Goal: Contribute content: Contribute content

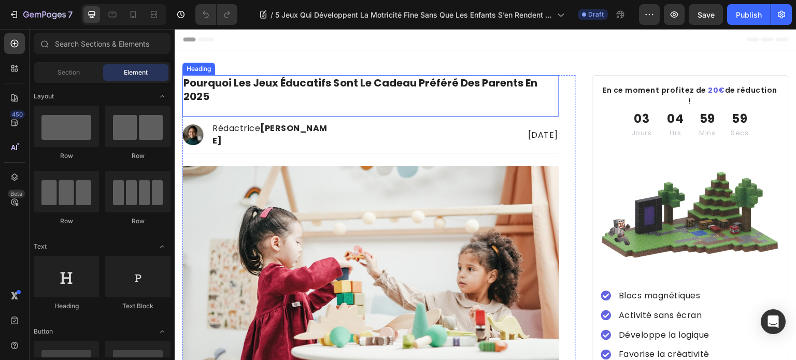
click at [340, 85] on h1 "pourquoi les jeux éducatifs sont le cadeau préféré des parents en 2025" at bounding box center [370, 89] width 377 height 29
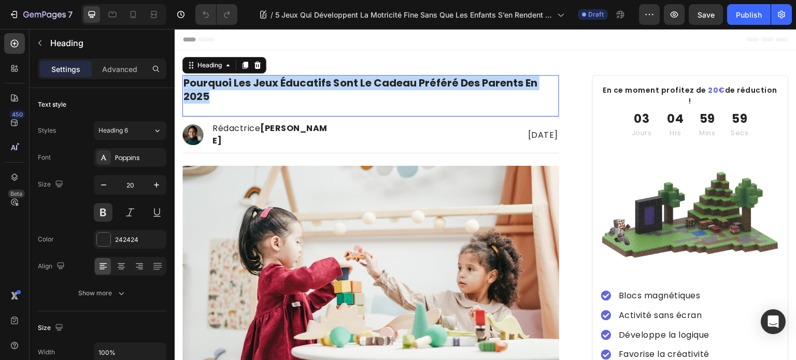
click at [340, 85] on p "pourquoi les jeux éducatifs sont le cadeau préféré des parents en 2025" at bounding box center [370, 89] width 375 height 27
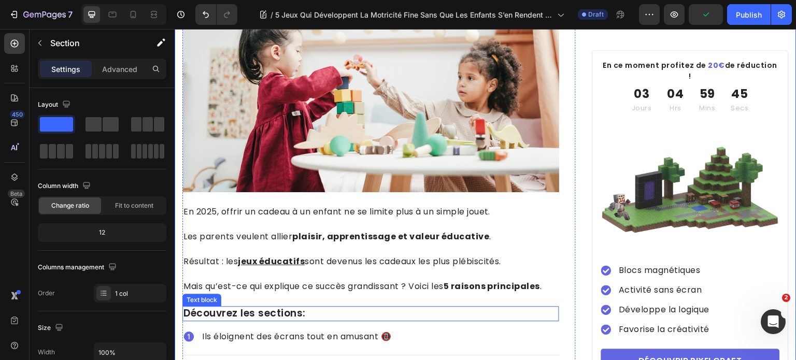
scroll to position [207, 0]
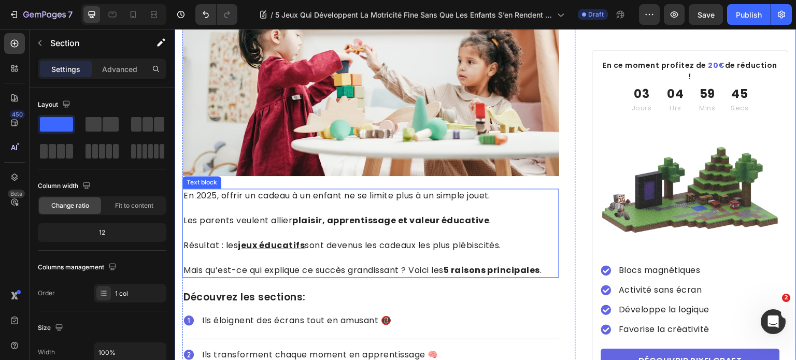
click at [449, 242] on p "Résultat : les jeux éducatifs sont devenus les cadeaux les plus plébiscités." at bounding box center [370, 239] width 375 height 25
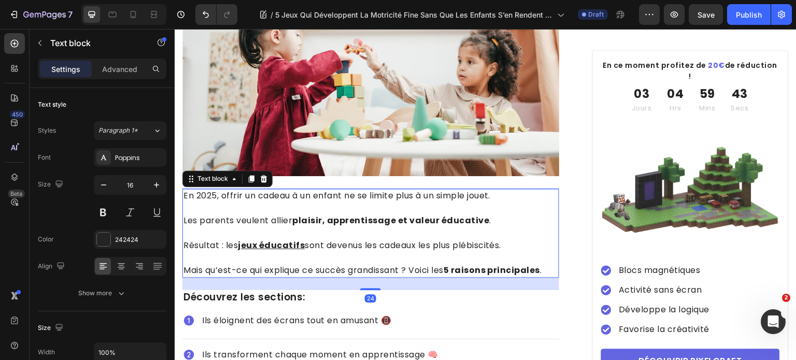
click at [530, 266] on strong "5 raisons principales" at bounding box center [492, 270] width 97 height 12
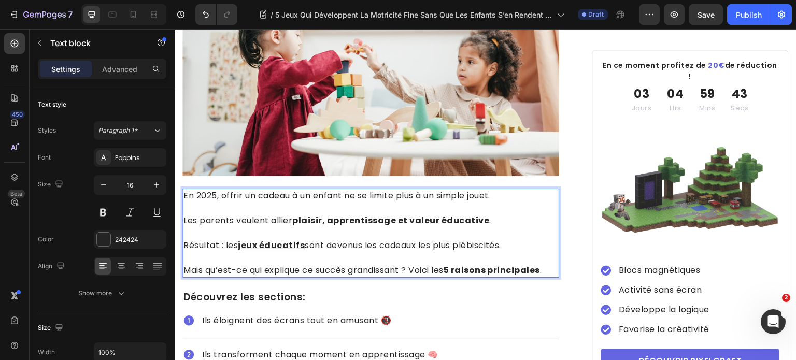
click at [548, 267] on p "Mais qu’est-ce qui explique ce succès grandissant ? Voici les 5 raisons princip…" at bounding box center [370, 270] width 375 height 12
click at [549, 268] on p "Mais qu’est-ce qui explique ce succès grandissant ? Voici les 5 raisons princip…" at bounding box center [370, 270] width 375 height 12
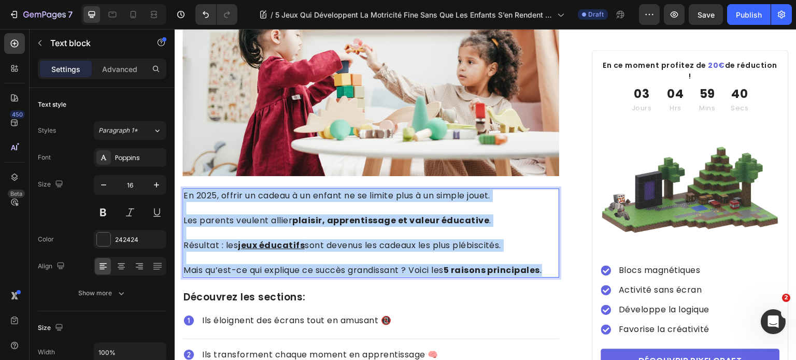
drag, startPoint x: 550, startPoint y: 268, endPoint x: 184, endPoint y: 190, distance: 374.2
click at [184, 190] on div "En 2025, offrir un cadeau à un enfant ne se limite plus à un simple jouet. Les …" at bounding box center [370, 233] width 377 height 89
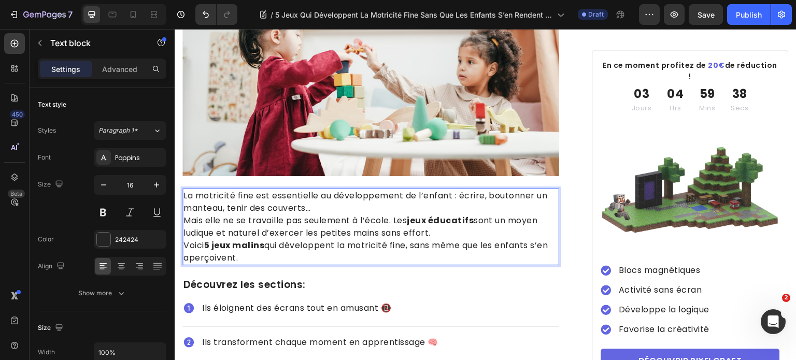
click at [343, 207] on p "La motricité fine est essentielle au développement de l’enfant : écrire, bouton…" at bounding box center [370, 215] width 375 height 50
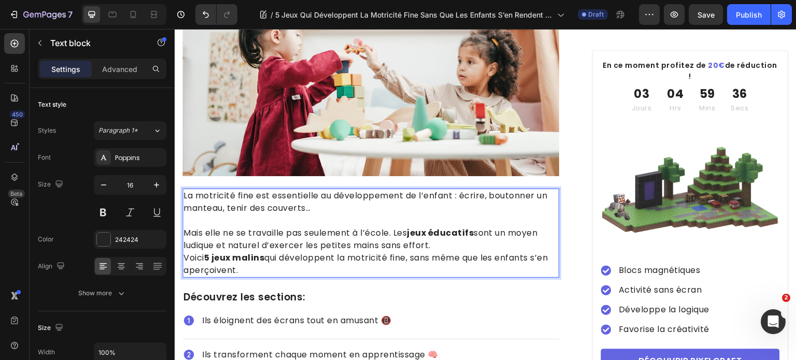
click at [472, 245] on p "⁠⁠⁠⁠⁠⁠⁠ Mais elle ne se travaille pas seulement à l’école. Les jeux éducatifs s…" at bounding box center [370, 233] width 375 height 37
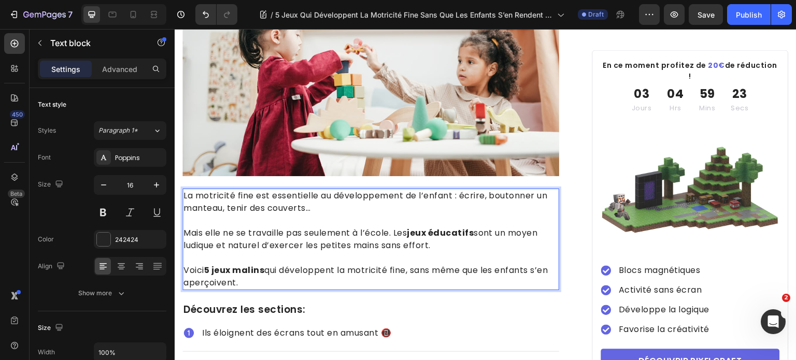
click at [419, 227] on strong "jeux éducatifs" at bounding box center [440, 233] width 67 height 12
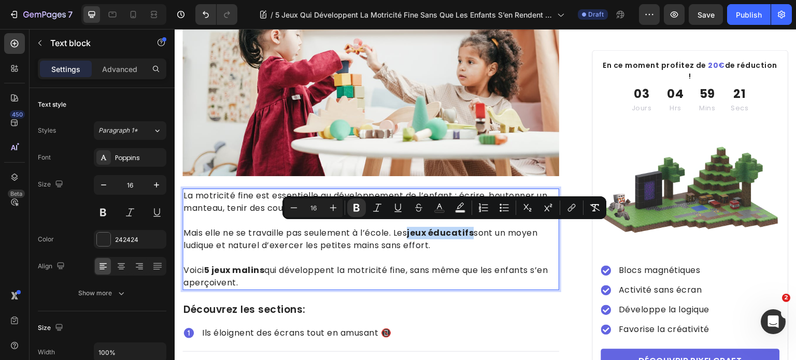
drag, startPoint x: 413, startPoint y: 228, endPoint x: 477, endPoint y: 233, distance: 64.5
click at [477, 233] on p "Mais elle ne se travaille pas seulement à l’école. Les jeux éducatifs sont un m…" at bounding box center [370, 233] width 375 height 37
click at [572, 200] on button "link" at bounding box center [571, 207] width 19 height 19
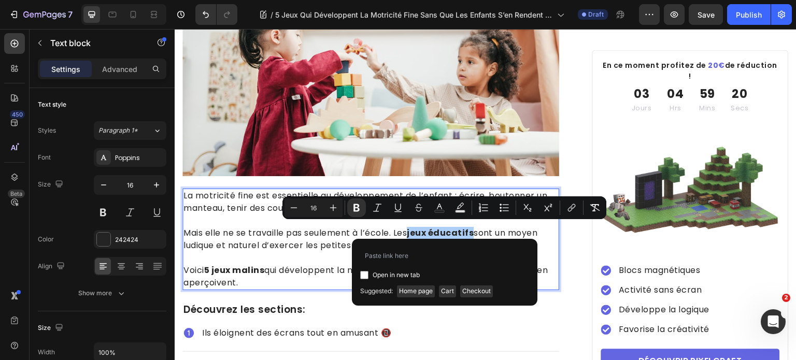
type input "[URL][DOMAIN_NAME]"
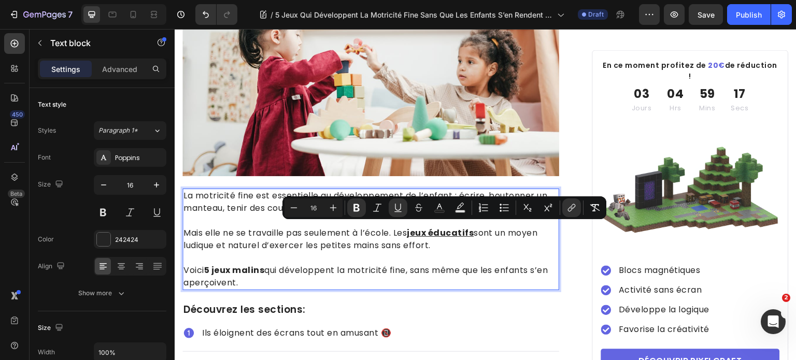
click at [270, 264] on p "Voici 5 jeux malins qui développent la motricité fine, sans même que les enfant…" at bounding box center [370, 276] width 375 height 25
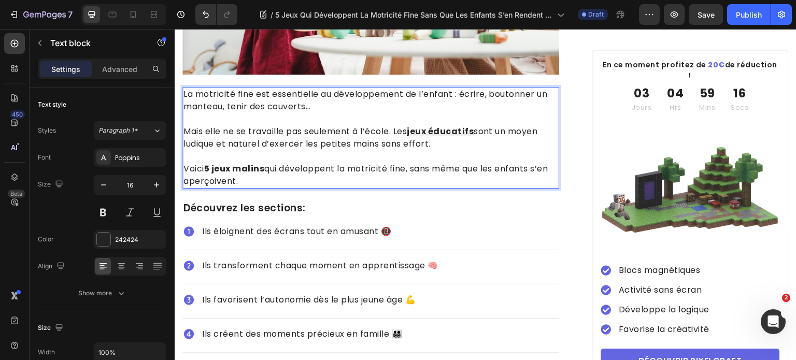
scroll to position [311, 0]
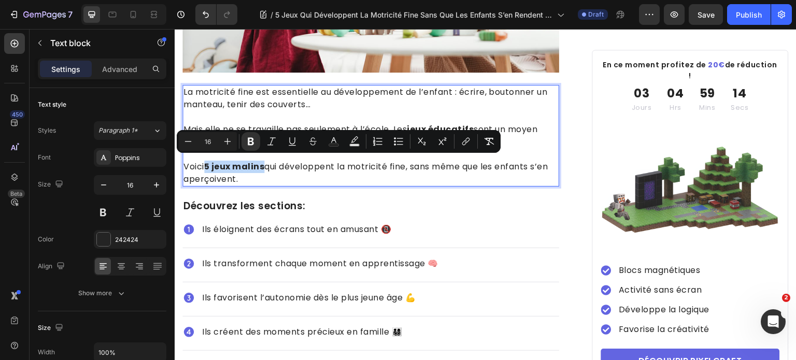
drag, startPoint x: 209, startPoint y: 163, endPoint x: 265, endPoint y: 165, distance: 56.5
click at [265, 165] on strong "5 jeux malins" at bounding box center [234, 167] width 61 height 12
click at [465, 140] on icon "Editor contextual toolbar" at bounding box center [464, 142] width 5 height 5
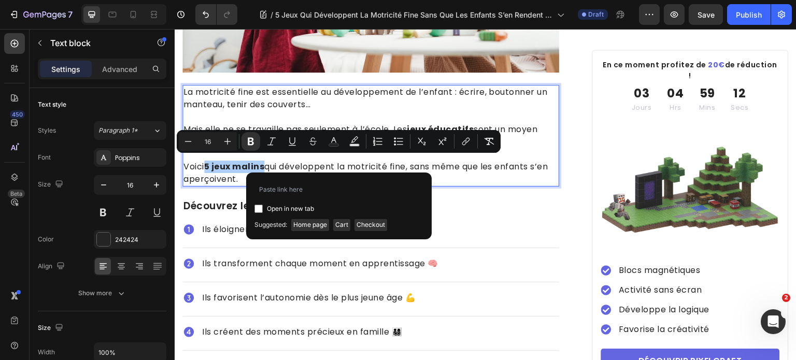
type input "[URL][DOMAIN_NAME]"
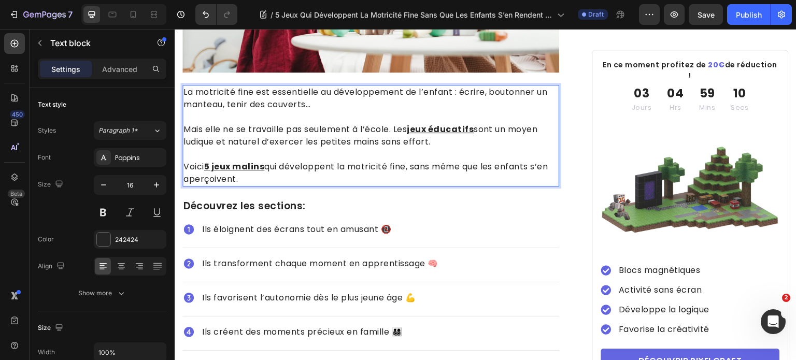
click at [342, 177] on p "Voici 5 jeux malins qui développent la motricité fine, sans même que les enfant…" at bounding box center [370, 173] width 375 height 25
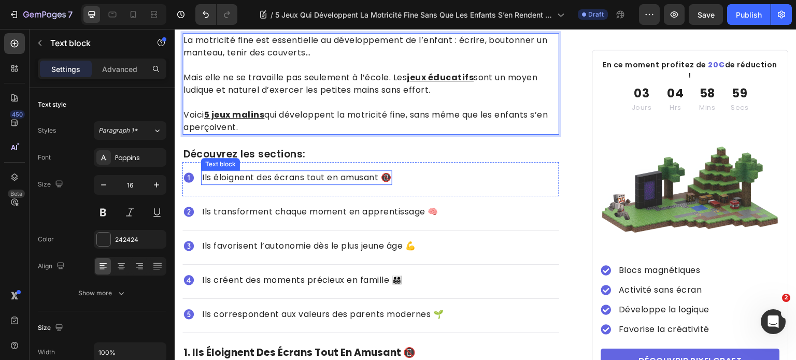
click at [245, 176] on p "Ils éloignent des écrans tout en amusant 📵" at bounding box center [296, 178] width 189 height 12
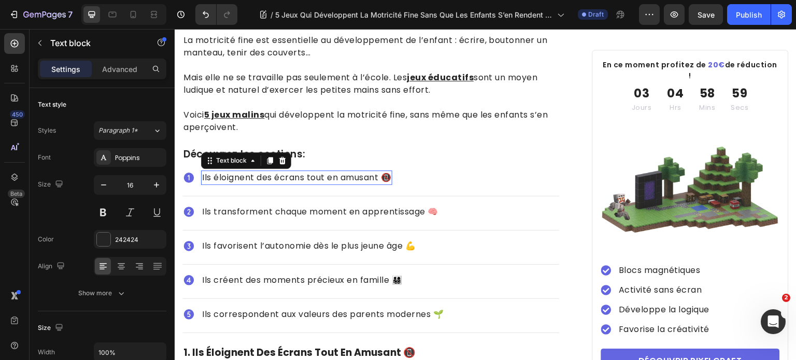
click at [245, 176] on p "Ils éloignent des écrans tout en amusant 📵" at bounding box center [296, 178] width 189 height 12
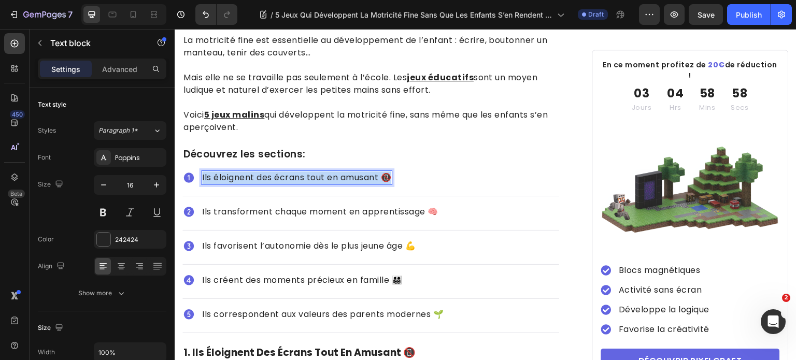
click at [245, 176] on p "Ils éloignent des écrans tout en amusant 📵" at bounding box center [296, 178] width 189 height 12
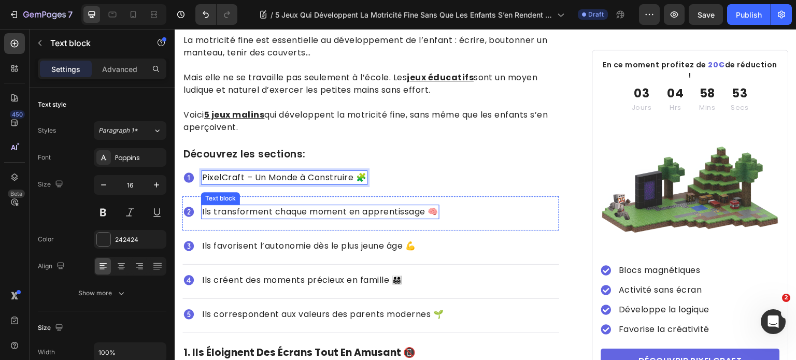
click at [278, 206] on p "Ils transforment chaque moment en apprentissage 🧠" at bounding box center [320, 212] width 236 height 12
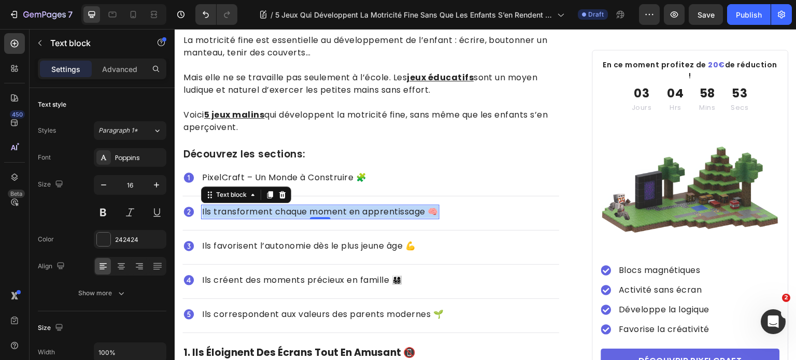
click at [278, 206] on p "Ils transforment chaque moment en apprentissage 🧠" at bounding box center [320, 212] width 236 height 12
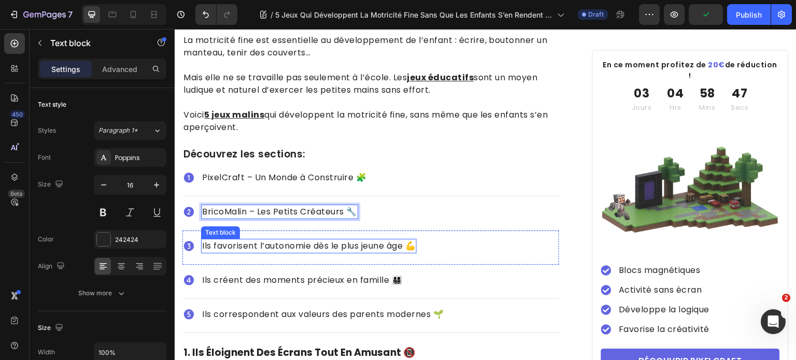
click at [282, 242] on p "Ils favorisent l’autonomie dès le plus jeune âge 💪" at bounding box center [308, 246] width 213 height 12
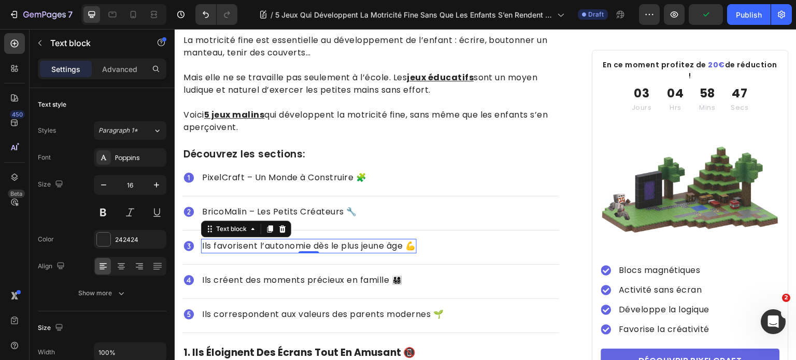
click at [282, 242] on p "Ils favorisent l’autonomie dès le plus jeune âge 💪" at bounding box center [308, 246] width 213 height 12
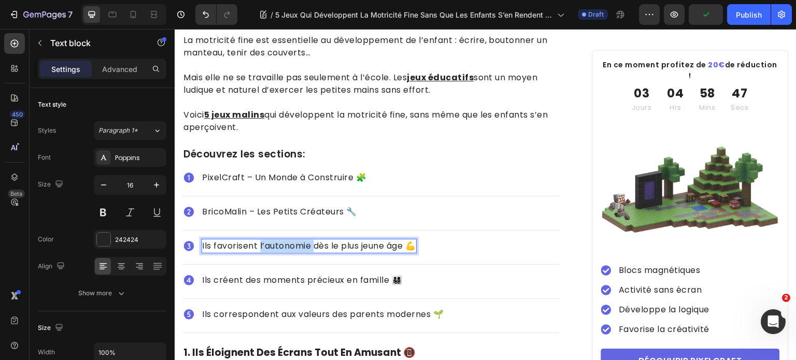
click at [282, 242] on p "Ils favorisent l’autonomie dès le plus jeune âge 💪" at bounding box center [308, 246] width 213 height 12
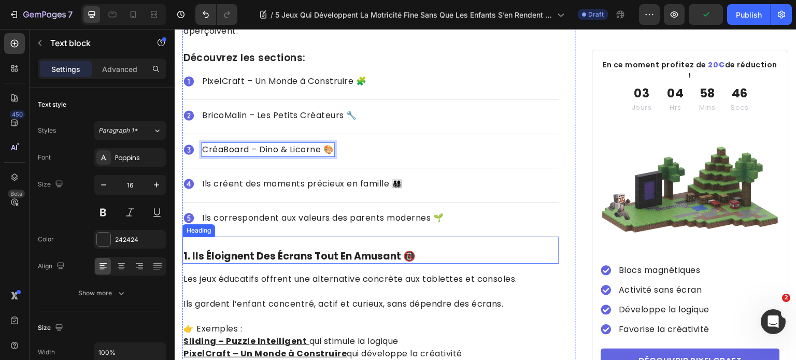
scroll to position [466, 0]
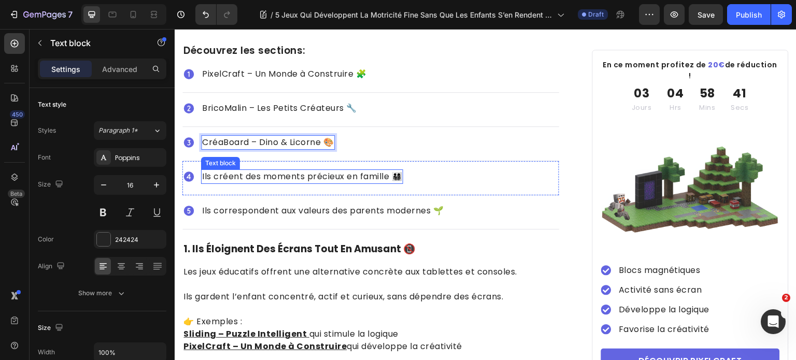
click at [279, 170] on p "Ils créent des moments précieux en famille 👨‍👩‍👧‍👦" at bounding box center [302, 176] width 200 height 12
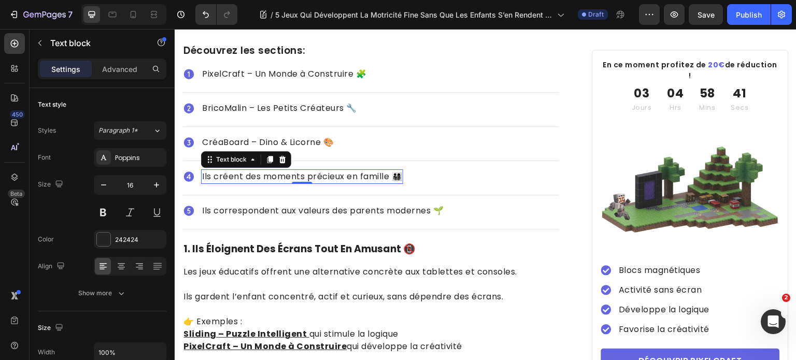
click at [279, 170] on p "Ils créent des moments précieux en famille 👨‍👩‍👧‍👦" at bounding box center [302, 176] width 200 height 12
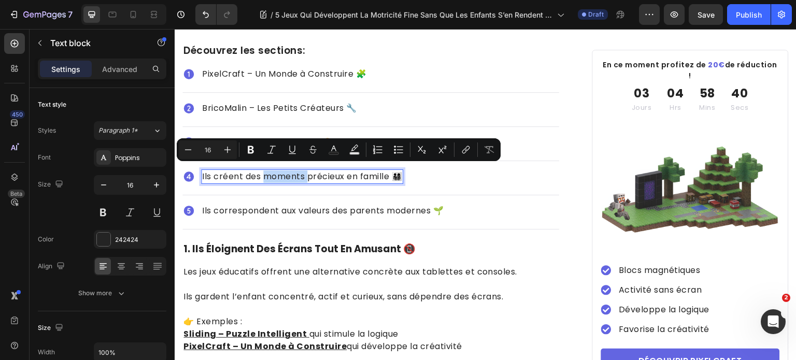
click at [279, 170] on p "Ils créent des moments précieux en famille 👨‍👩‍👧‍👦" at bounding box center [302, 176] width 200 height 12
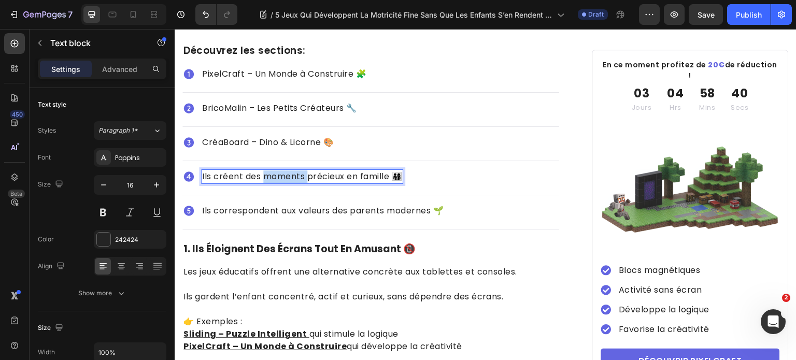
click at [279, 170] on p "Ils créent des moments précieux en famille 👨‍👩‍👧‍👦" at bounding box center [302, 176] width 200 height 12
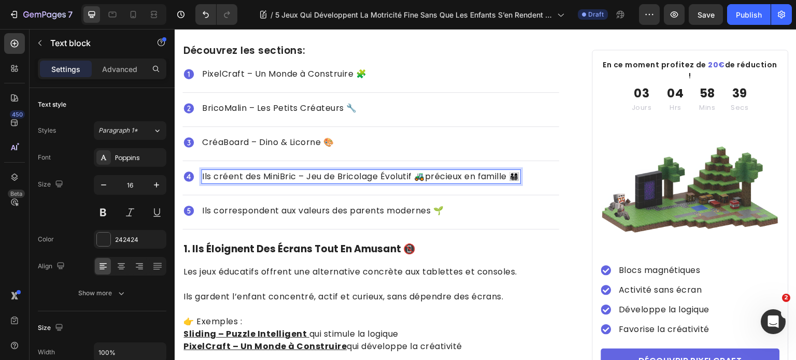
click at [279, 173] on p "Ils créent des MiniBric – Jeu de Bricolage Évolutif 🚜précieux en famille 👨‍👩‍👧‍👦" at bounding box center [361, 176] width 318 height 12
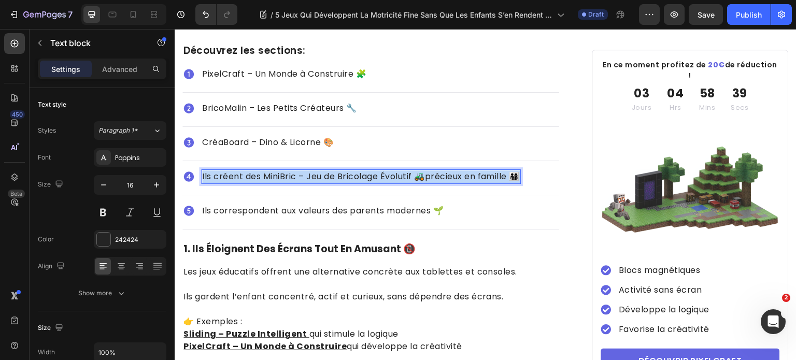
click at [279, 173] on p "Ils créent des MiniBric – Jeu de Bricolage Évolutif 🚜précieux en famille 👨‍👩‍👧‍👦" at bounding box center [361, 176] width 318 height 12
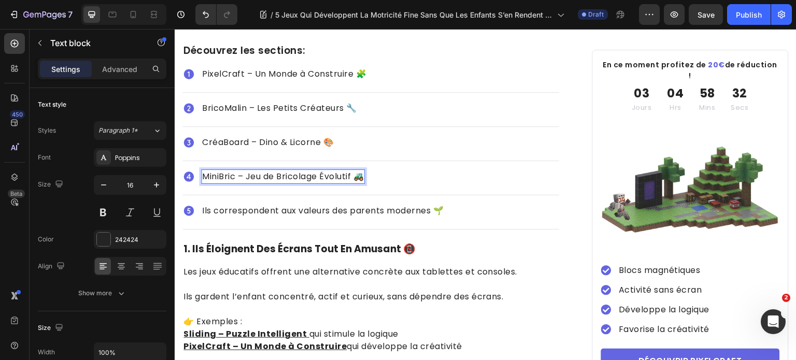
click at [301, 170] on p "MiniBric – Jeu de Bricolage Évolutif 🚜" at bounding box center [283, 176] width 162 height 12
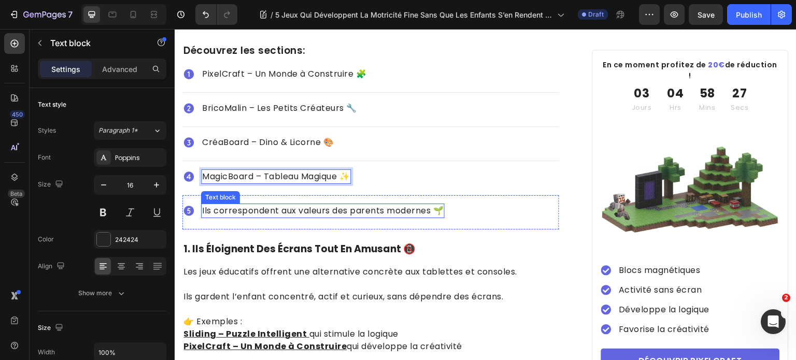
click at [324, 210] on p "Ils correspondent aux valeurs des parents modernes 🌱" at bounding box center [322, 211] width 241 height 12
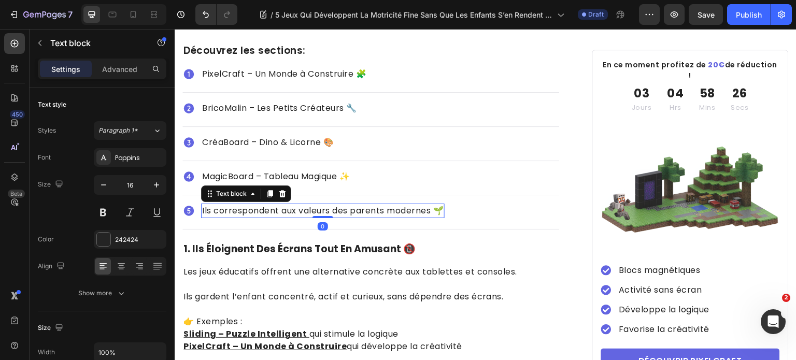
click at [324, 216] on div at bounding box center [322, 217] width 21 height 2
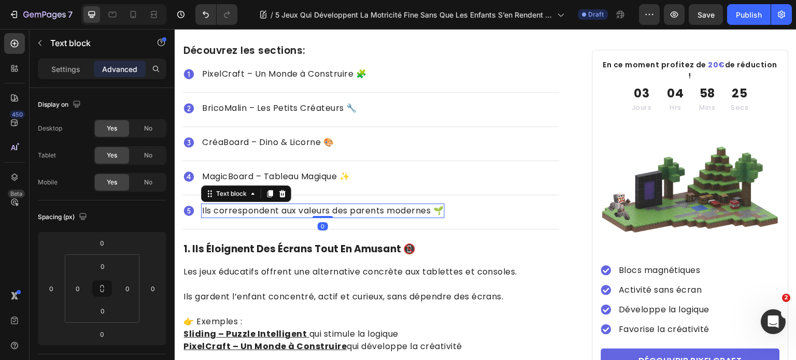
click at [327, 205] on p "Ils correspondent aux valeurs des parents modernes 🌱" at bounding box center [322, 211] width 241 height 12
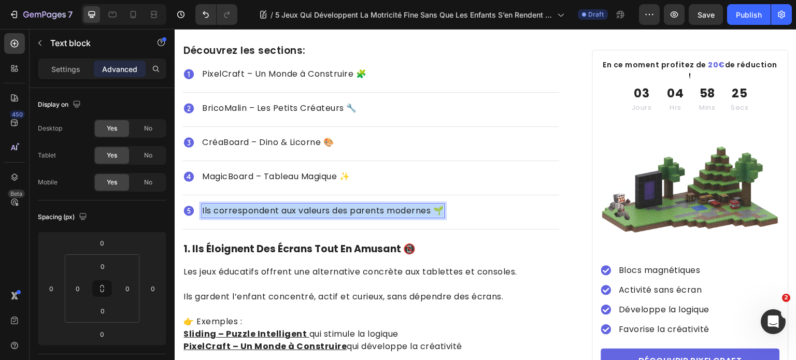
click at [327, 205] on p "Ils correspondent aux valeurs des parents modernes 🌱" at bounding box center [322, 211] width 241 height 12
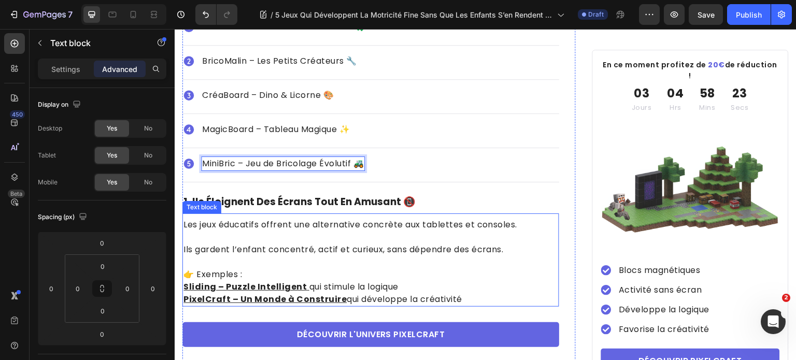
scroll to position [570, 0]
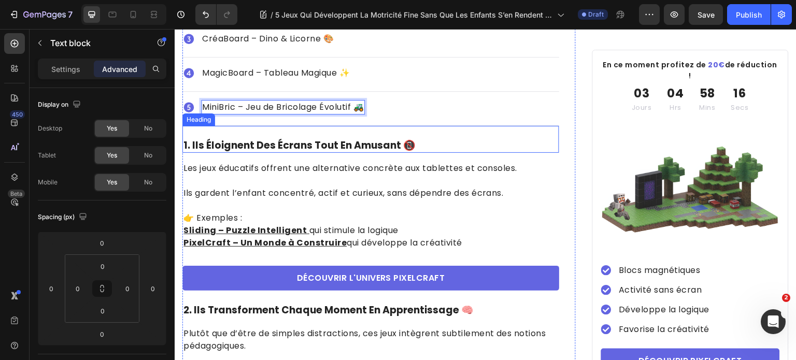
click at [261, 143] on h2 "1. ils éloignent des écrans tout en amusant 📵" at bounding box center [370, 145] width 377 height 15
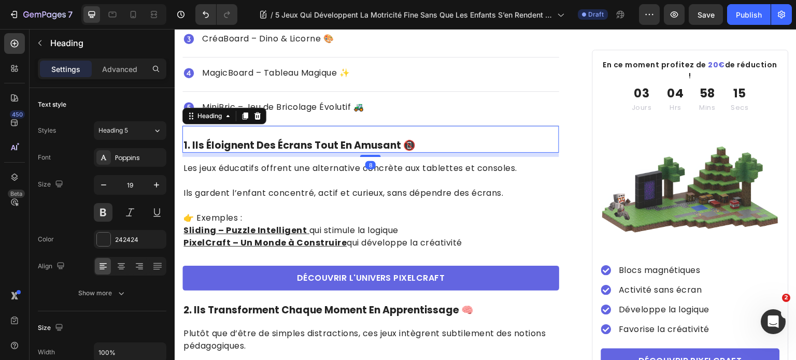
click at [206, 142] on h2 "1. ils éloignent des écrans tout en amusant 📵" at bounding box center [370, 145] width 377 height 15
click at [191, 139] on p "1. ils éloignent des écrans tout en amusant 📵" at bounding box center [370, 145] width 375 height 13
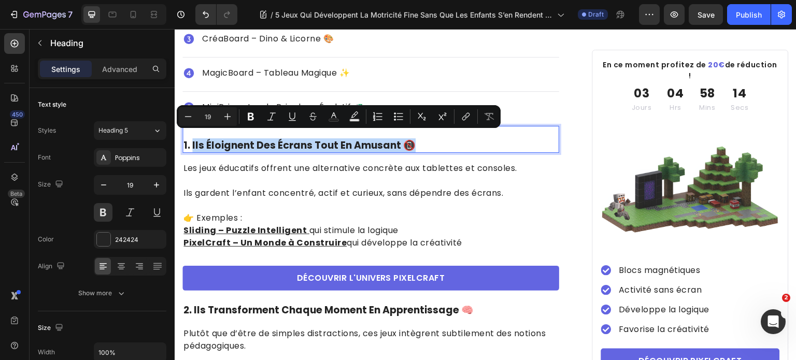
drag, startPoint x: 192, startPoint y: 138, endPoint x: 478, endPoint y: 140, distance: 286.0
click at [478, 140] on p "1. ils éloignent des écrans tout en amusant 📵" at bounding box center [370, 145] width 375 height 13
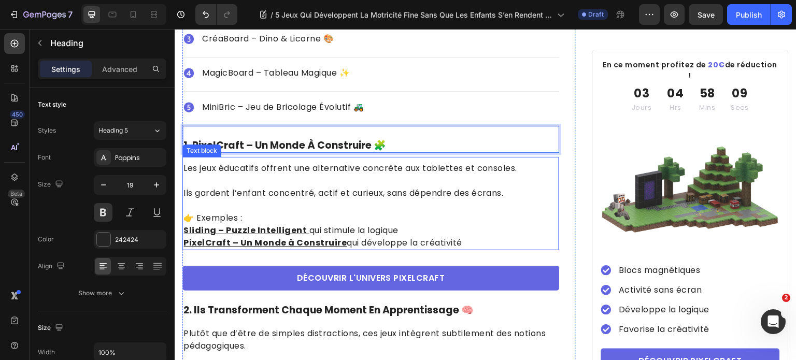
click at [275, 199] on p at bounding box center [370, 205] width 375 height 12
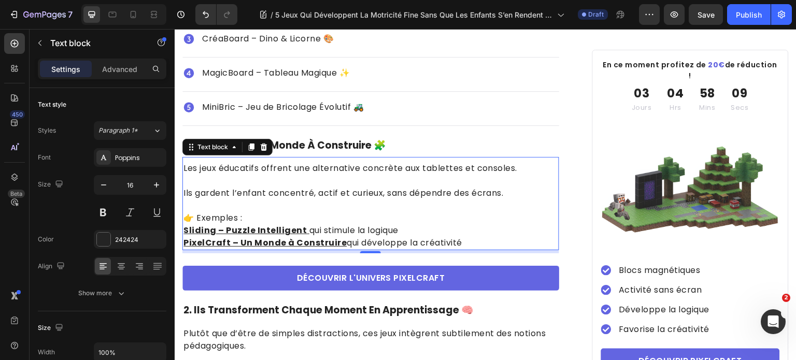
click at [275, 199] on p at bounding box center [370, 205] width 375 height 12
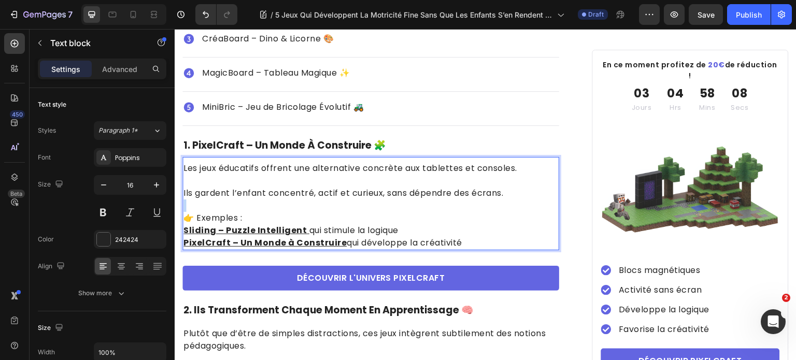
click at [275, 199] on p "Rich Text Editor. Editing area: main" at bounding box center [370, 205] width 375 height 12
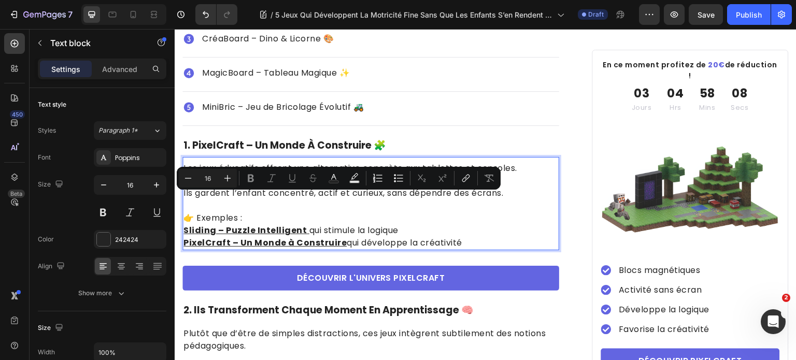
click at [486, 237] on p "PixelCraft – Un Monde à Construire qui développe la créativité" at bounding box center [370, 243] width 375 height 12
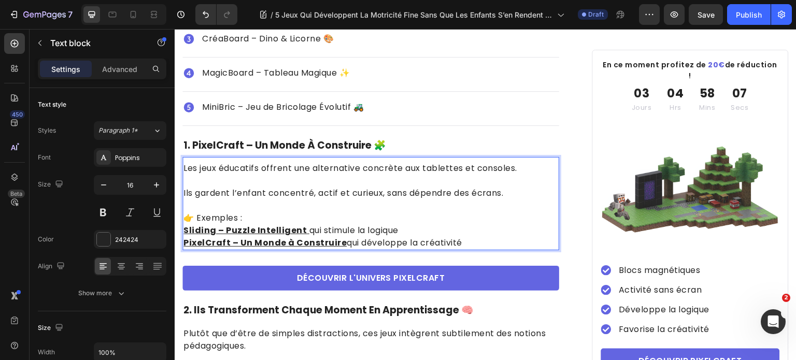
drag, startPoint x: 487, startPoint y: 238, endPoint x: 349, endPoint y: 182, distance: 149.0
click at [175, 156] on html "Header 5 Jeux Qui Développent La Motricité Fine Sans Que Les Enfants S’en Rende…" at bounding box center [486, 338] width 622 height 1759
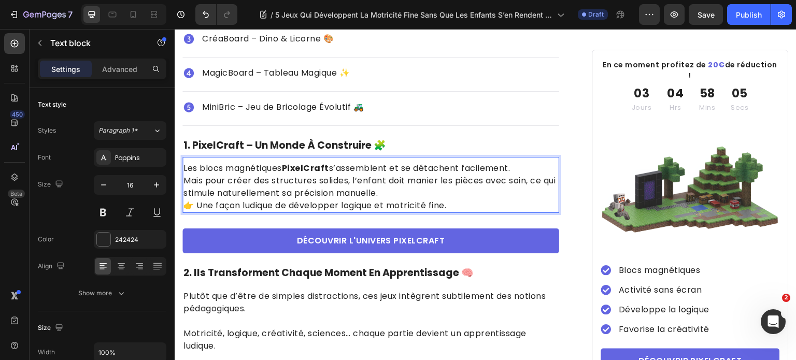
click at [528, 162] on p "Les blocs magnétiques PixelCraft s’assemblent et se détachent facilement. Mais …" at bounding box center [370, 180] width 375 height 37
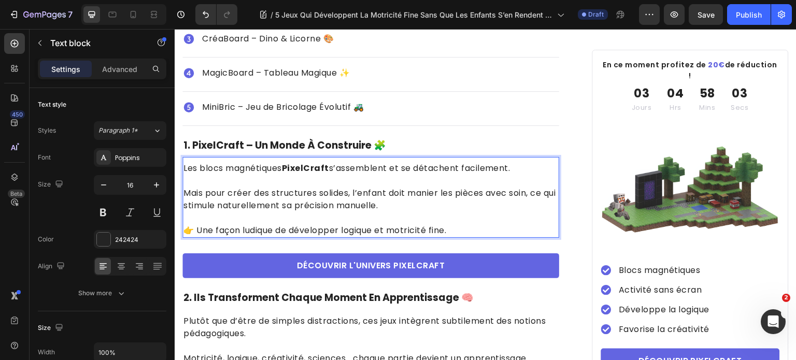
click at [414, 198] on p "Mais pour créer des structures solides, l’enfant doit manier les pièces avec so…" at bounding box center [370, 193] width 375 height 37
click at [310, 197] on p "Mais pour créer des structures solides, l’enfant doit manier les pièces avec so…" at bounding box center [370, 193] width 375 height 37
drag, startPoint x: 288, startPoint y: 161, endPoint x: 332, endPoint y: 166, distance: 44.3
click at [332, 166] on p "Les blocs magnétiques PixelCraft s’assemblent et se détachent facilement." at bounding box center [370, 168] width 375 height 12
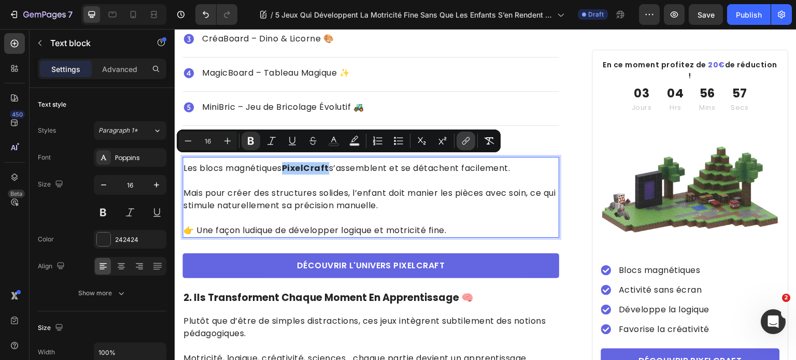
click at [472, 145] on button "link" at bounding box center [466, 141] width 19 height 19
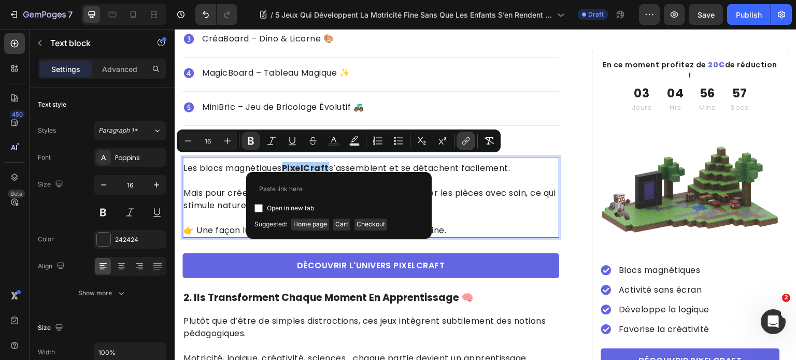
type input "[URL][DOMAIN_NAME]"
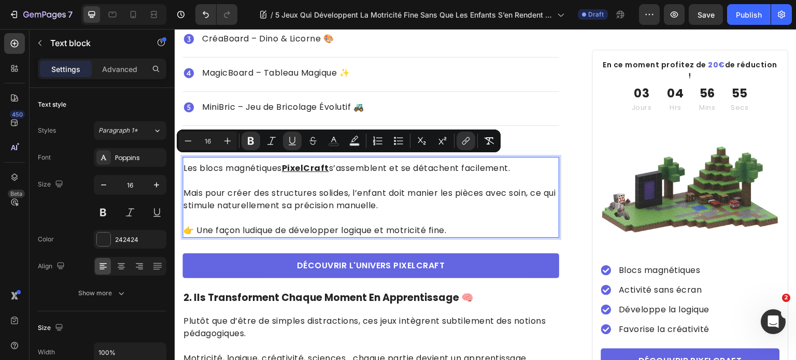
click at [361, 216] on p "Rich Text Editor. Editing area: main" at bounding box center [370, 218] width 375 height 12
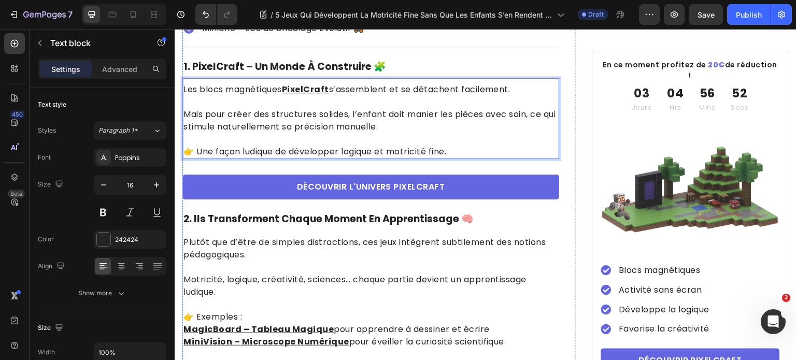
scroll to position [674, 0]
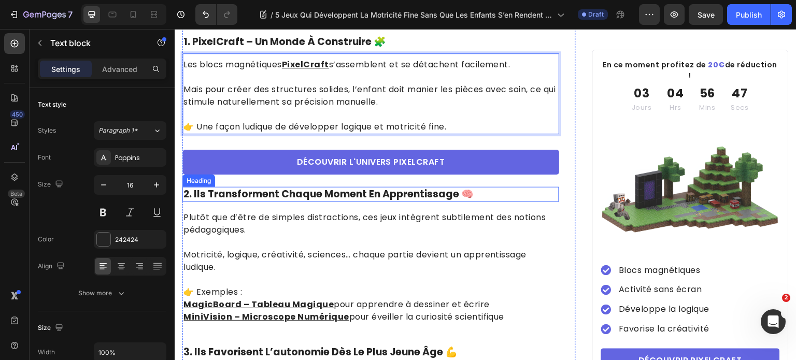
click at [287, 187] on h2 "2. ils transforment chaque moment en apprentissage 🧠" at bounding box center [370, 194] width 377 height 15
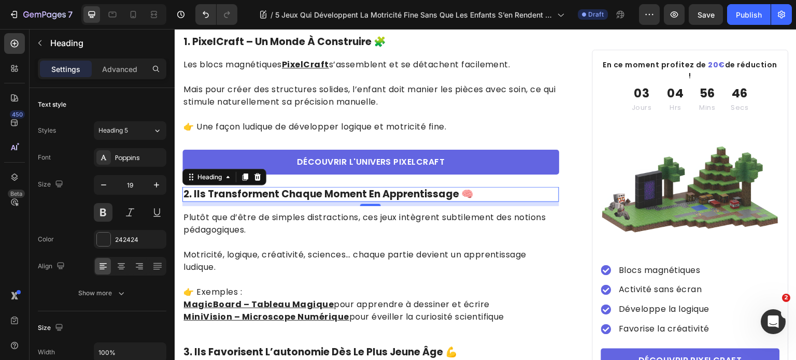
click at [287, 187] on h2 "2. ils transforment chaque moment en apprentissage 🧠" at bounding box center [370, 194] width 377 height 15
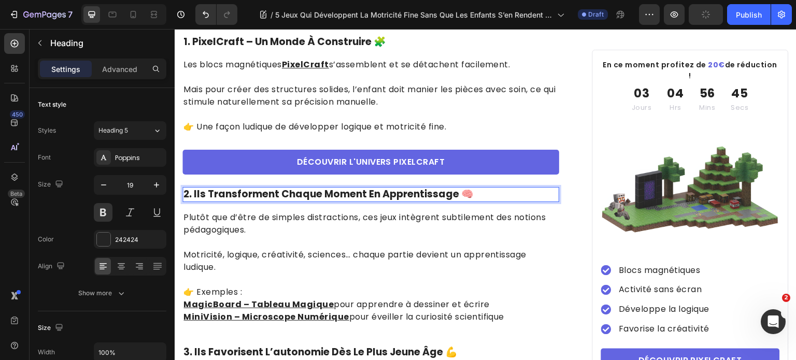
click at [189, 188] on p "2. ils transforment chaque moment en apprentissage 🧠" at bounding box center [370, 194] width 375 height 13
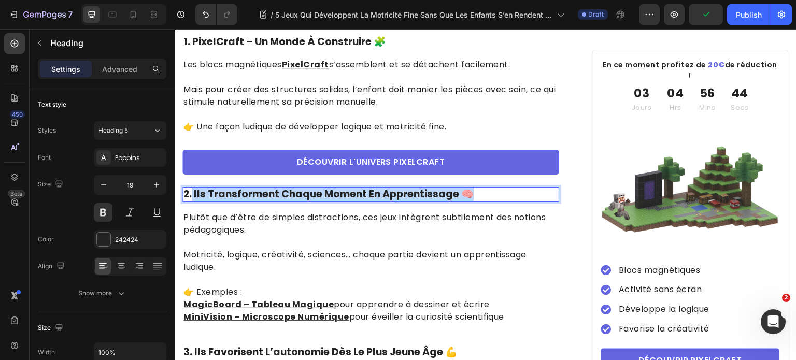
drag, startPoint x: 192, startPoint y: 188, endPoint x: 506, endPoint y: 187, distance: 314.0
click at [506, 188] on p "2. ils transforment chaque moment en apprentissage 🧠" at bounding box center [370, 194] width 375 height 13
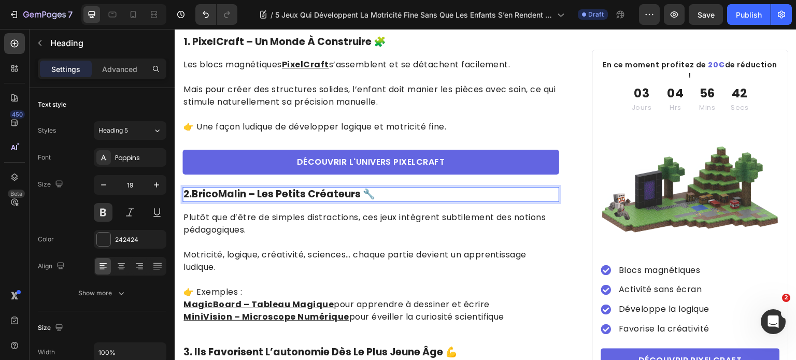
click at [193, 189] on p "2.BricoMalin – Les Petits Créateurs 🔧" at bounding box center [370, 194] width 375 height 13
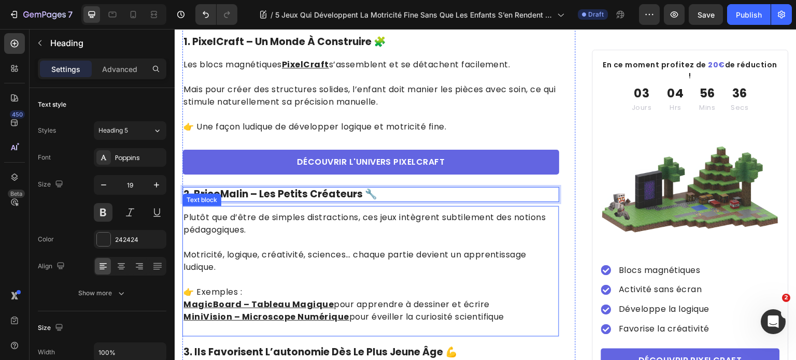
click at [366, 261] on p "Motricité, logique, créativité, sciences… chaque partie devient un apprentissag…" at bounding box center [370, 254] width 375 height 37
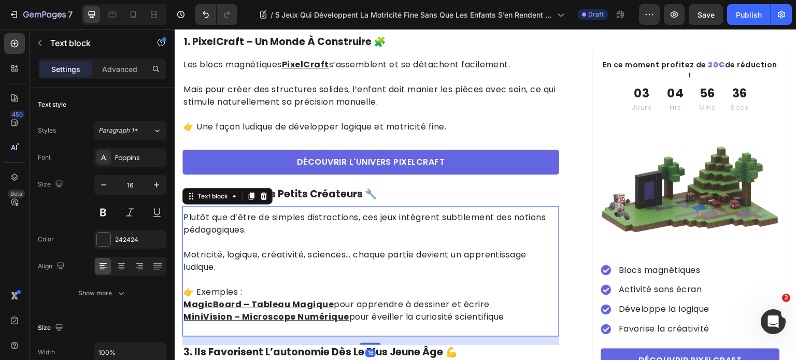
click at [509, 302] on p "MagicBoard – Tableau Magique pour apprendre à dessiner et écrire" at bounding box center [370, 304] width 375 height 12
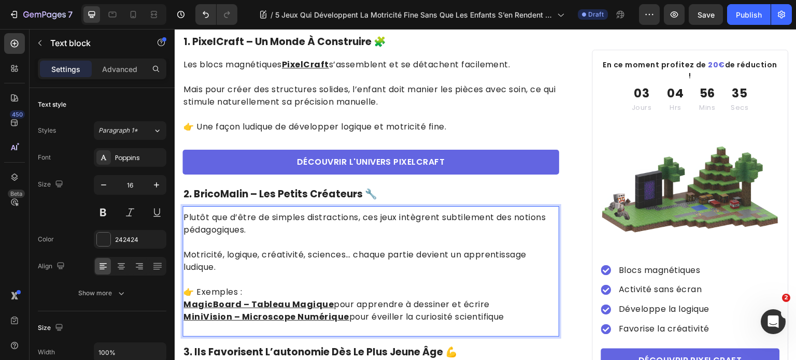
drag, startPoint x: 505, startPoint y: 314, endPoint x: 347, endPoint y: 234, distance: 177.3
click at [175, 206] on html "Header 5 Jeux Qui Développent La Motricité Fine Sans Que Les Enfants S’en Rende…" at bounding box center [486, 228] width 622 height 1746
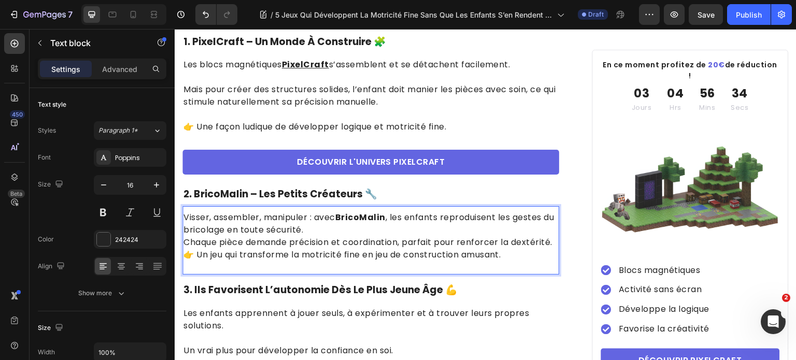
click at [392, 222] on p "Visser, assembler, manipuler : avec BricoMalin , les enfants reproduisent les g…" at bounding box center [370, 229] width 375 height 37
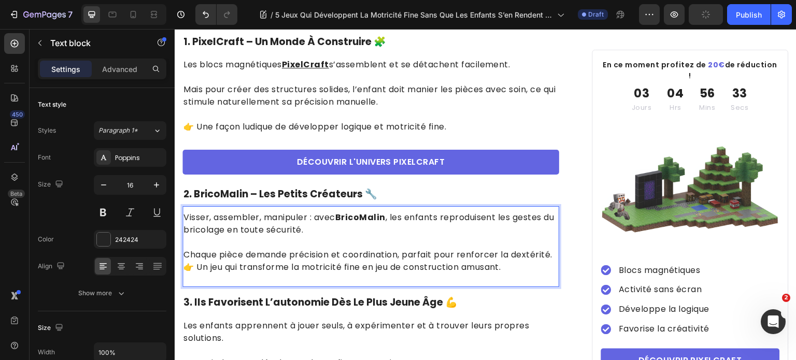
click at [430, 246] on p "⁠⁠⁠⁠⁠⁠⁠ Chaque pièce demande précision et coordination, parfait pour renforcer …" at bounding box center [370, 248] width 375 height 25
click at [429, 254] on p "Chaque pièce demande précision et coordination, parfait pour renforcer la dexté…" at bounding box center [370, 248] width 375 height 25
click at [428, 261] on p "Chaque pièce demande précision et coordination, parfait pour renforcer la dexté…" at bounding box center [370, 248] width 375 height 25
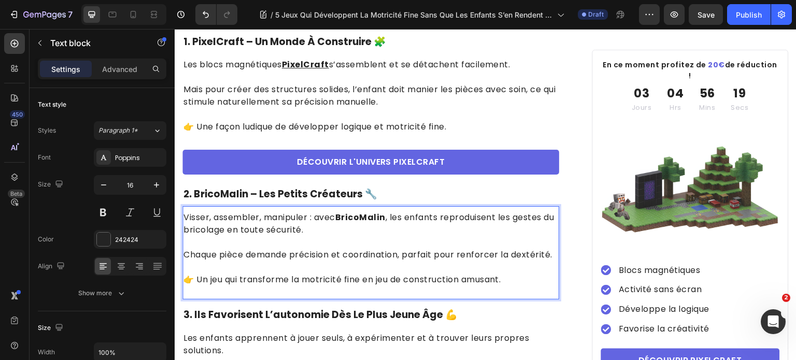
drag, startPoint x: 367, startPoint y: 218, endPoint x: 360, endPoint y: 216, distance: 7.4
click at [367, 218] on p "Visser, assembler, manipuler : avec BricoMalin , les enfants reproduisent les g…" at bounding box center [370, 223] width 375 height 25
drag, startPoint x: 344, startPoint y: 210, endPoint x: 367, endPoint y: 213, distance: 24.0
click at [367, 213] on strong "BricoMalin" at bounding box center [360, 217] width 50 height 12
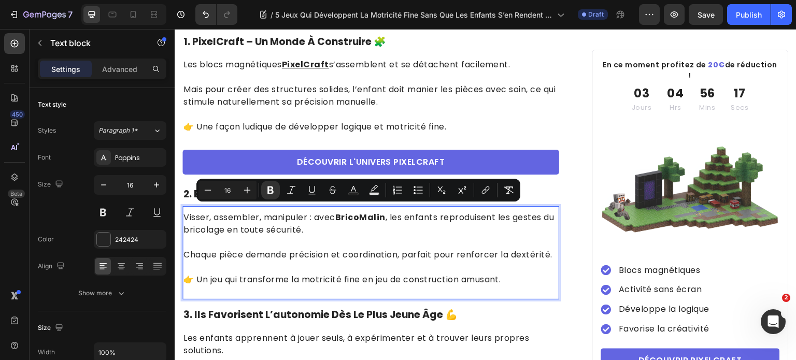
click at [386, 211] on strong "BricoMalin" at bounding box center [360, 217] width 50 height 12
drag, startPoint x: 387, startPoint y: 211, endPoint x: 343, endPoint y: 212, distance: 44.6
click at [343, 212] on strong "BricoMalin" at bounding box center [360, 217] width 50 height 12
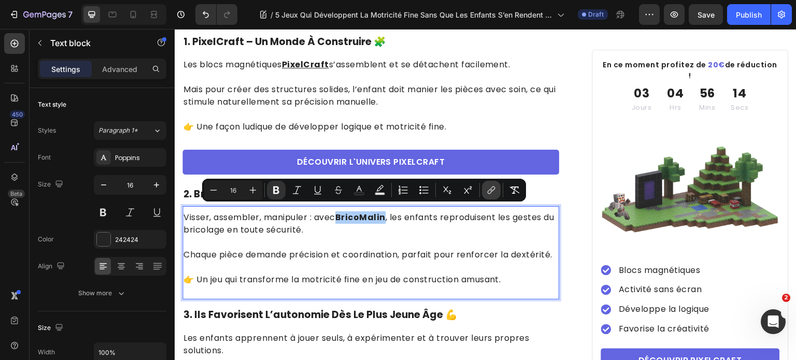
click at [487, 190] on icon "Editor contextual toolbar" at bounding box center [491, 190] width 10 height 10
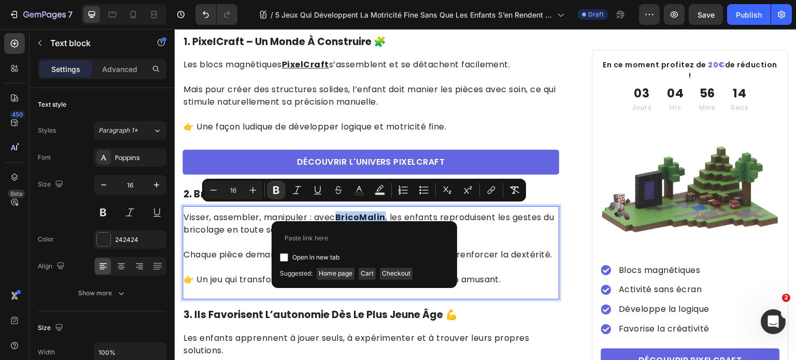
type input "[URL][DOMAIN_NAME]"
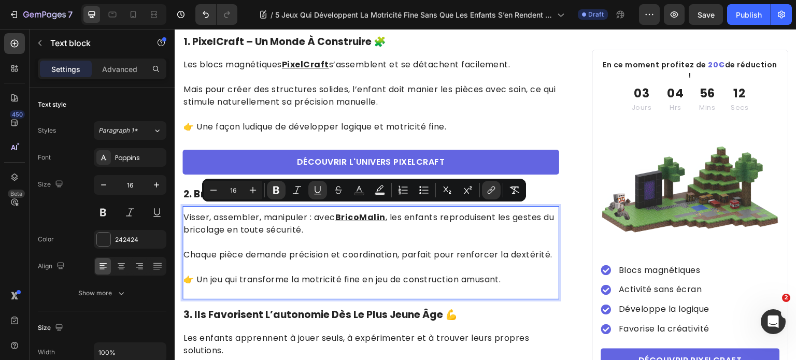
click at [392, 246] on p "Chaque pièce demande précision et coordination, parfait pour renforcer la dexté…" at bounding box center [370, 248] width 375 height 25
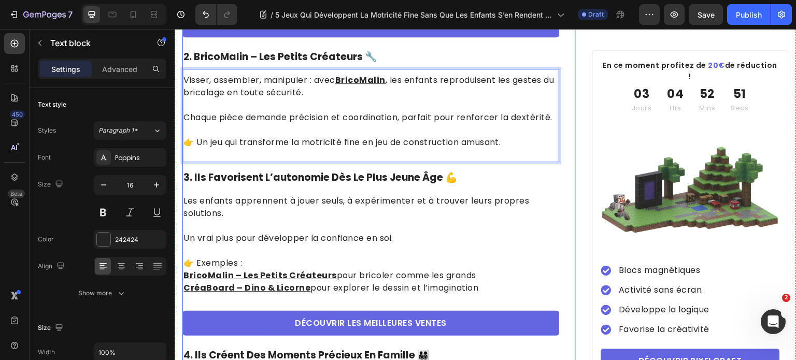
scroll to position [829, 0]
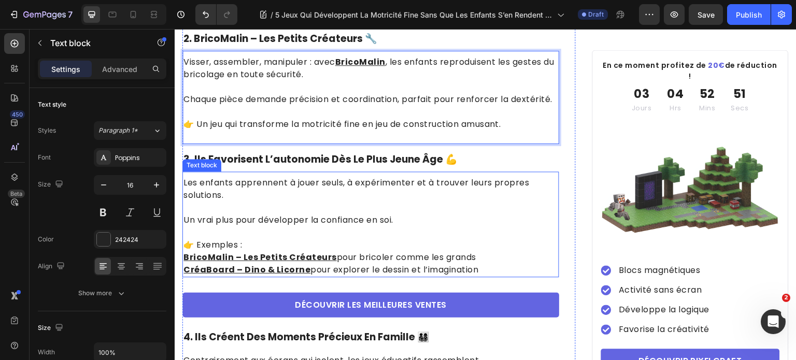
click at [261, 167] on h2 "3. ils favorisent l’autonomie dès le plus jeune âge 💪" at bounding box center [370, 159] width 377 height 15
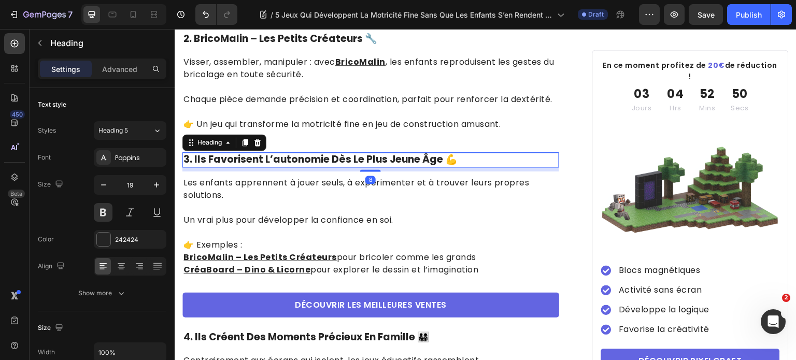
click at [190, 165] on h2 "3. ils favorisent l’autonomie dès le plus jeune âge 💪" at bounding box center [370, 159] width 377 height 15
click at [193, 166] on p "3. ils favorisent l’autonomie dès le plus jeune âge 💪" at bounding box center [370, 159] width 375 height 13
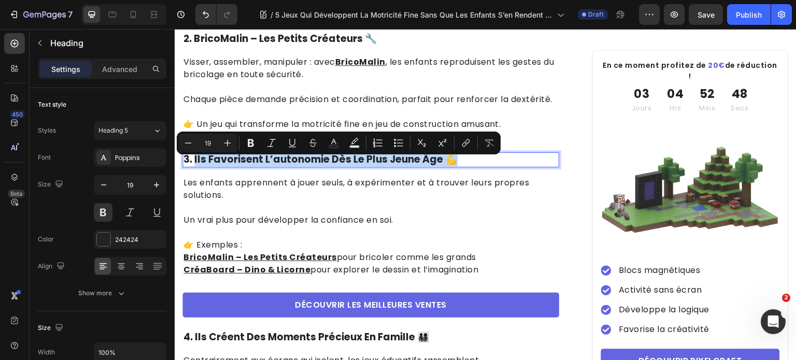
drag, startPoint x: 193, startPoint y: 166, endPoint x: 490, endPoint y: 167, distance: 296.9
click at [490, 166] on p "3. ils favorisent l’autonomie dès le plus jeune âge 💪" at bounding box center [370, 159] width 375 height 13
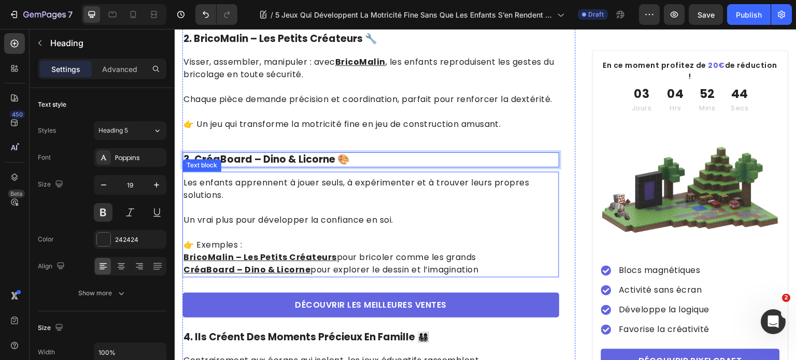
click at [308, 226] on p "Un vrai plus pour développer la confiance en soi." at bounding box center [370, 214] width 375 height 25
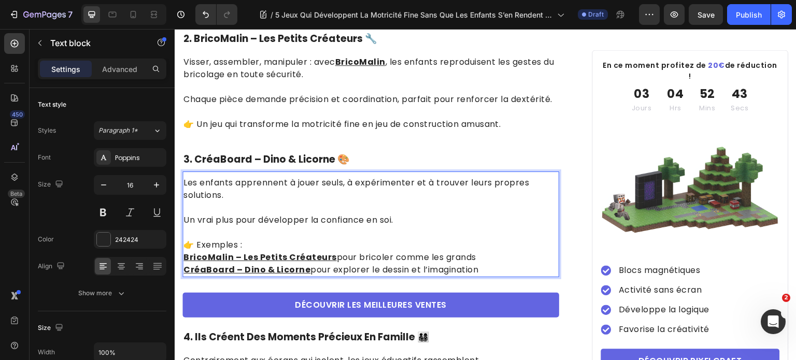
click at [486, 274] on p "CréaBoard – [PERSON_NAME] & Licorne pour explorer le dessin et l’imagination" at bounding box center [370, 270] width 375 height 12
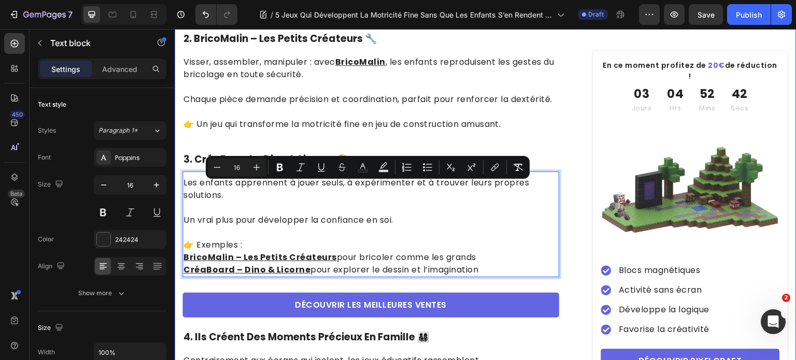
drag, startPoint x: 360, startPoint y: 248, endPoint x: 181, endPoint y: 194, distance: 186.4
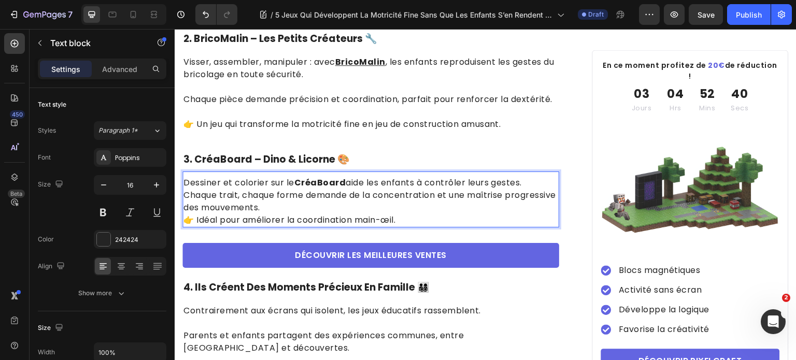
click at [538, 191] on p "Dessiner et colorier sur le CréaBoard aide les enfants à contrôler leurs gestes…" at bounding box center [370, 195] width 375 height 37
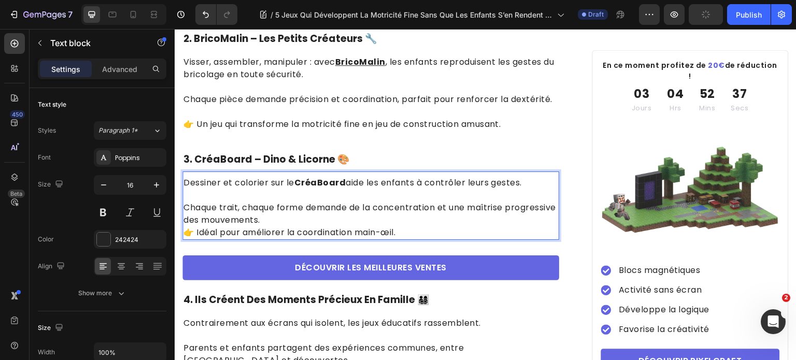
click at [489, 218] on p "⁠⁠⁠⁠⁠⁠⁠ Chaque trait, chaque forme demande de la concentration et une maîtrise …" at bounding box center [370, 207] width 375 height 37
click at [482, 222] on p "Chaque trait, chaque forme demande de la concentration et une maîtrise progress…" at bounding box center [370, 207] width 375 height 37
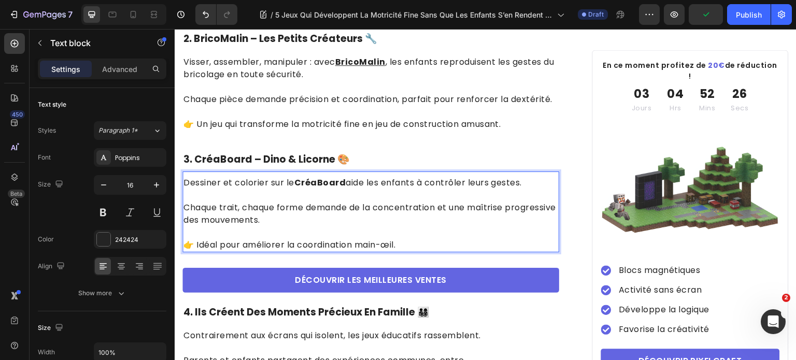
click at [290, 187] on p "Dessiner et colorier sur le CréaBoard aide les enfants à contrôler leurs gestes." at bounding box center [370, 183] width 375 height 12
click at [301, 189] on strong "CréaBoard" at bounding box center [320, 183] width 52 height 12
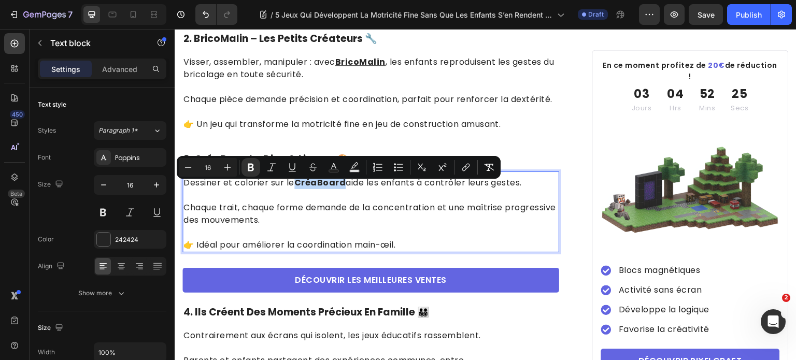
drag, startPoint x: 299, startPoint y: 191, endPoint x: 343, endPoint y: 194, distance: 43.6
click at [343, 189] on strong "CréaBoard" at bounding box center [320, 183] width 52 height 12
click at [462, 169] on icon "Editor contextual toolbar" at bounding box center [466, 167] width 10 height 10
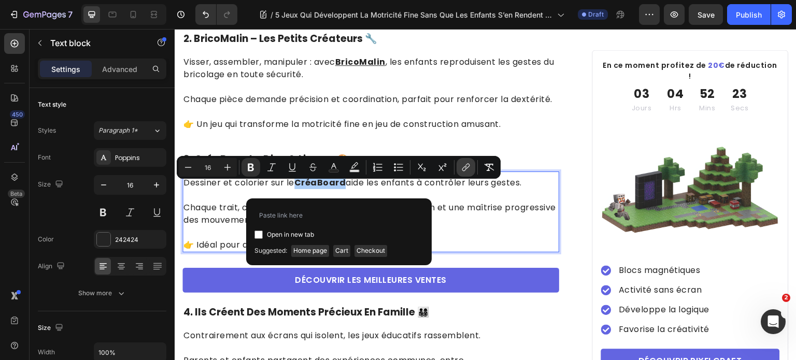
type input "[URL][DOMAIN_NAME]"
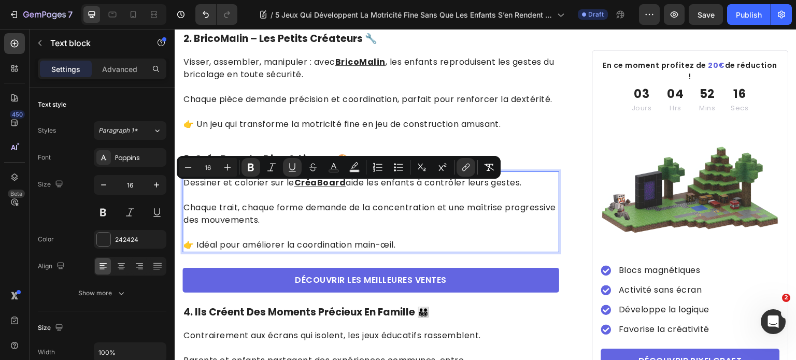
click at [306, 226] on p "Chaque trait, chaque forme demande de la concentration et une maîtrise progress…" at bounding box center [370, 207] width 375 height 37
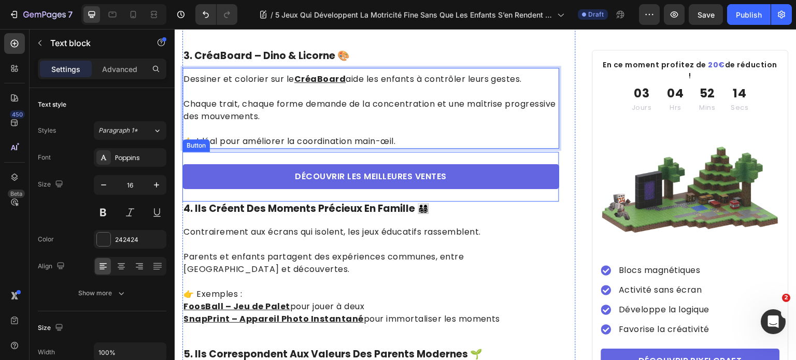
scroll to position [985, 0]
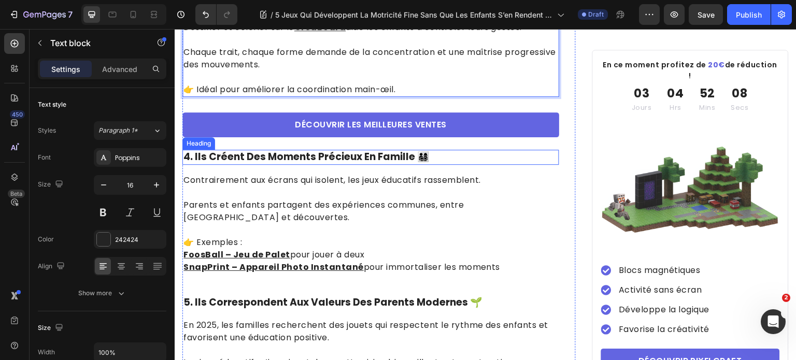
drag, startPoint x: 299, startPoint y: 162, endPoint x: 272, endPoint y: 162, distance: 27.5
click at [299, 162] on h2 "4. ils créent des moments précieux en famille 👨‍👩‍👧‍👦" at bounding box center [370, 157] width 377 height 15
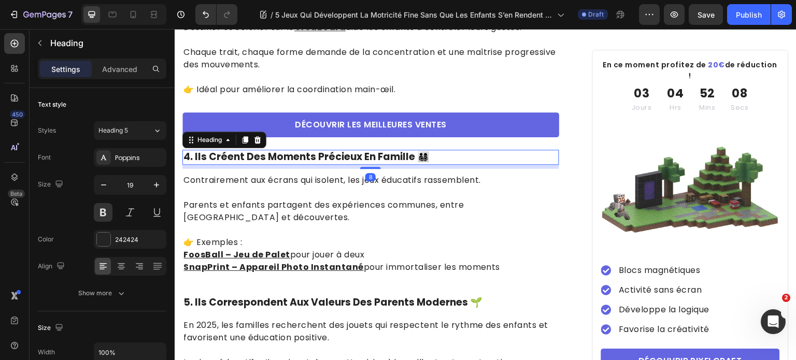
click at [212, 164] on h2 "4. ils créent des moments précieux en famille 👨‍👩‍👧‍👦" at bounding box center [370, 157] width 377 height 15
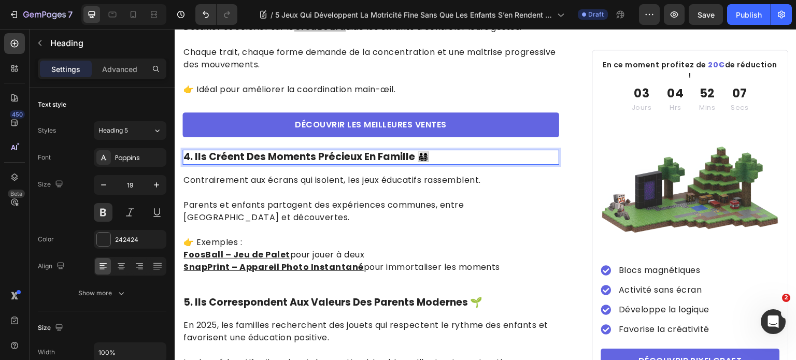
click at [193, 164] on p "4. ils créent des moments précieux en famille 👨‍👩‍👧‍👦" at bounding box center [370, 157] width 375 height 13
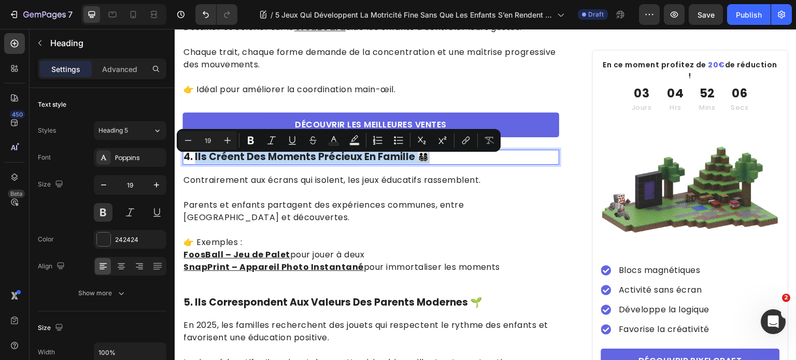
drag, startPoint x: 195, startPoint y: 164, endPoint x: 440, endPoint y: 169, distance: 245.1
click at [440, 164] on p "4. ils créent des moments précieux en famille 👨‍👩‍👧‍👦" at bounding box center [370, 157] width 375 height 13
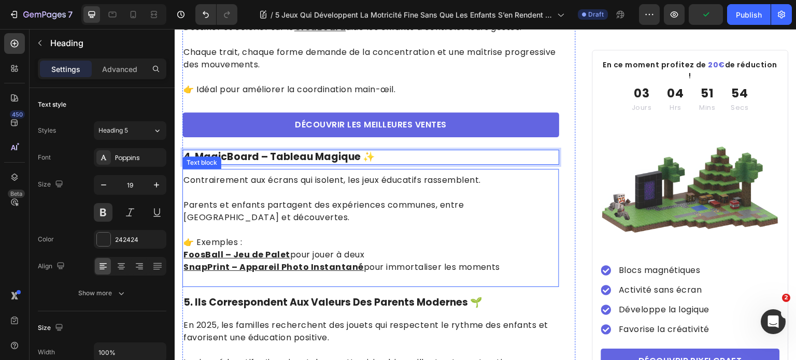
click at [300, 213] on p "Parents et enfants partagent des expériences communes, entre [GEOGRAPHIC_DATA] …" at bounding box center [370, 205] width 375 height 37
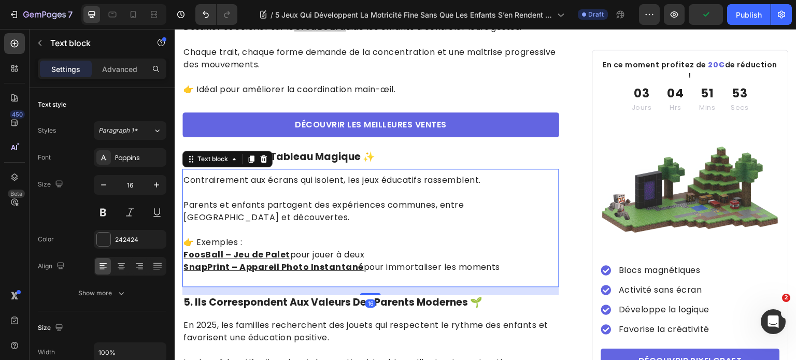
click at [295, 205] on p "Parents et enfants partagent des expériences communes, entre [GEOGRAPHIC_DATA] …" at bounding box center [370, 205] width 375 height 37
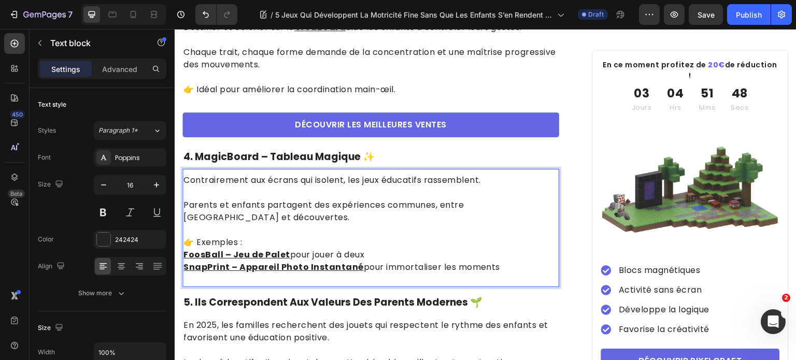
drag, startPoint x: 374, startPoint y: 265, endPoint x: 415, endPoint y: 275, distance: 42.5
click at [374, 261] on p "FoosBall – Jeu de Palet pour jouer à deux" at bounding box center [370, 255] width 375 height 12
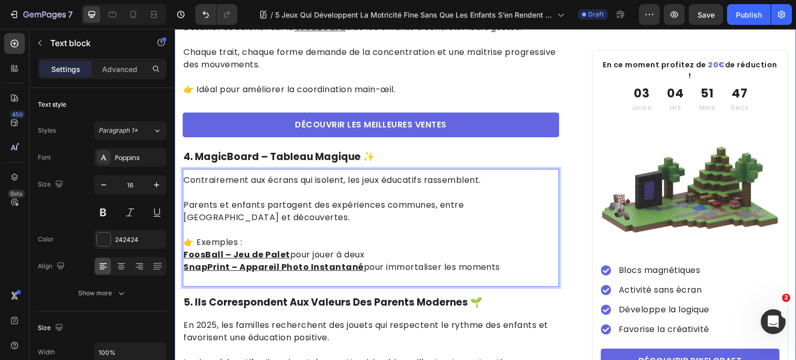
drag, startPoint x: 506, startPoint y: 275, endPoint x: 178, endPoint y: 186, distance: 339.9
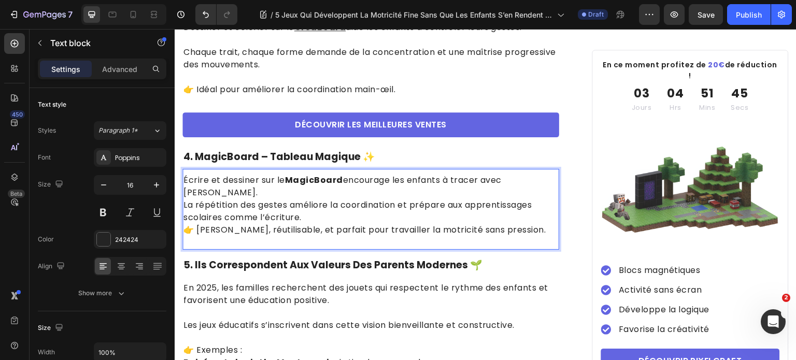
click at [540, 184] on p "Écrire et dessiner sur le MagicBoard encourage les enfants à tracer avec soin. …" at bounding box center [370, 199] width 375 height 50
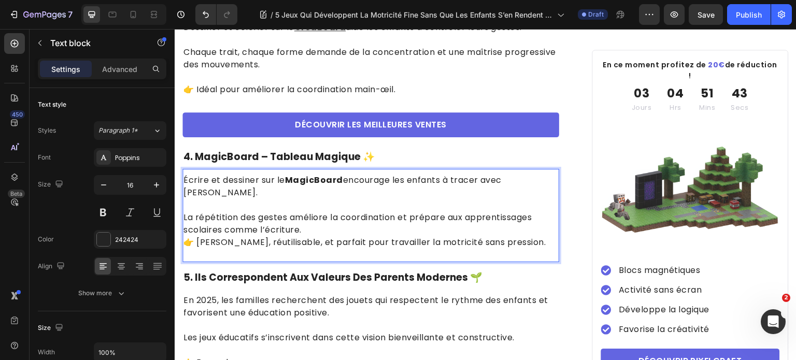
click at [364, 220] on p "⁠⁠⁠⁠⁠⁠⁠ La répétition des gestes améliore la coordination et prépare aux appren…" at bounding box center [370, 217] width 375 height 37
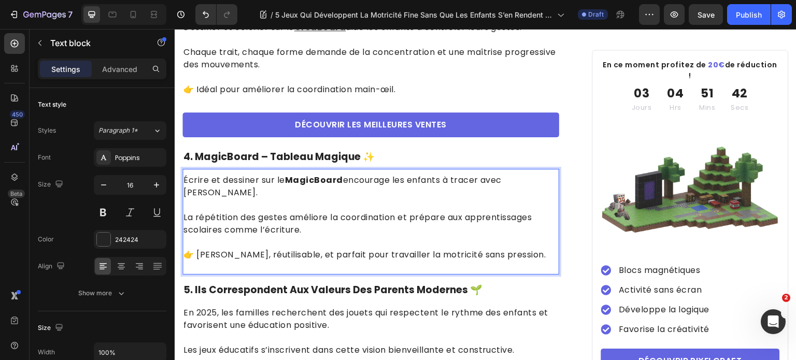
click at [318, 184] on strong "MagicBoard" at bounding box center [314, 180] width 58 height 12
drag, startPoint x: 288, startPoint y: 186, endPoint x: 338, endPoint y: 189, distance: 50.9
click at [338, 186] on strong "MagicBoard" at bounding box center [314, 180] width 58 height 12
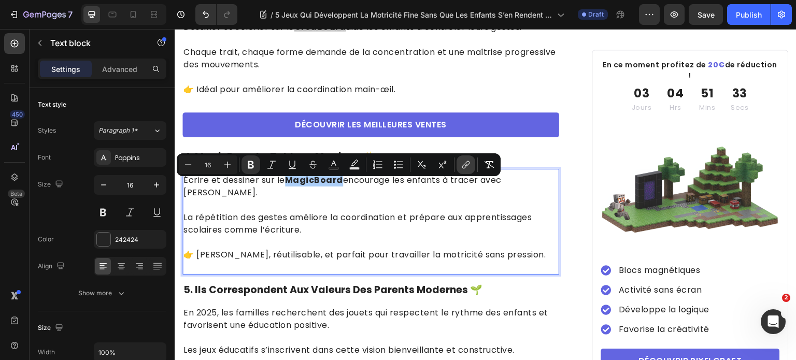
click at [466, 169] on icon "Editor contextual toolbar" at bounding box center [466, 165] width 10 height 10
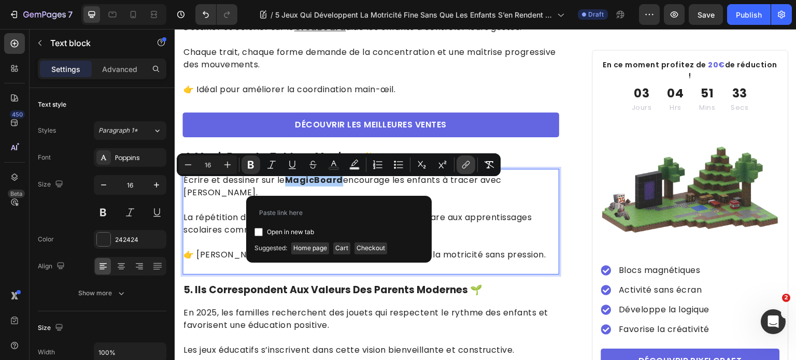
type input "[URL][DOMAIN_NAME]"
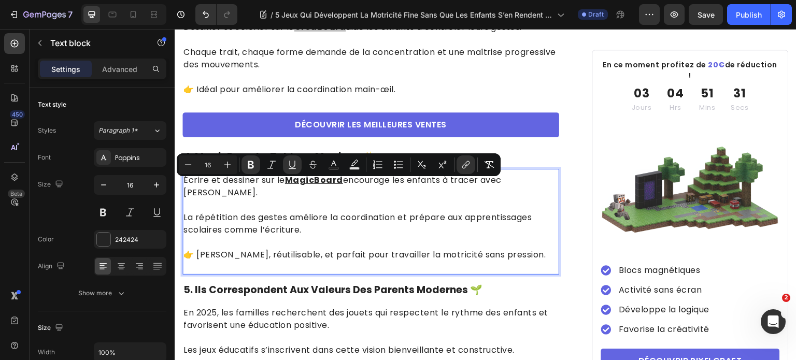
click at [426, 236] on p "Rich Text Editor. Editing area: main" at bounding box center [370, 242] width 375 height 12
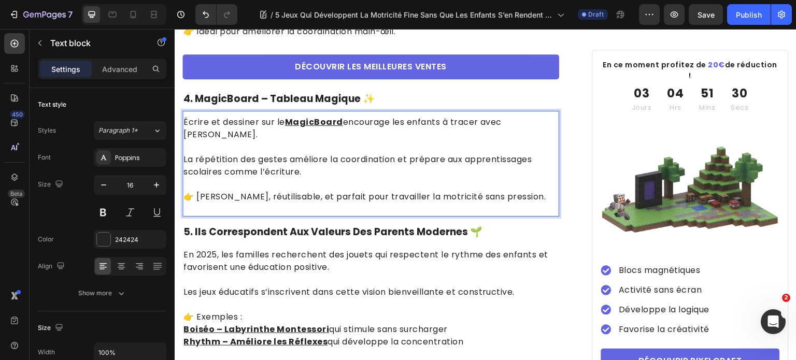
scroll to position [1088, 0]
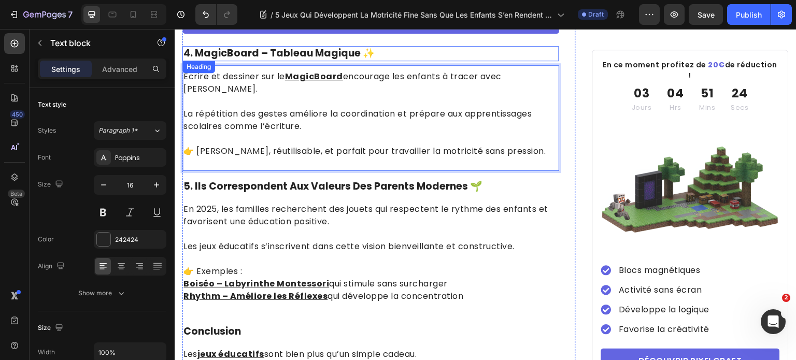
click at [379, 60] on p "4. MagicBoard – Tableau Magique ✨" at bounding box center [370, 53] width 375 height 13
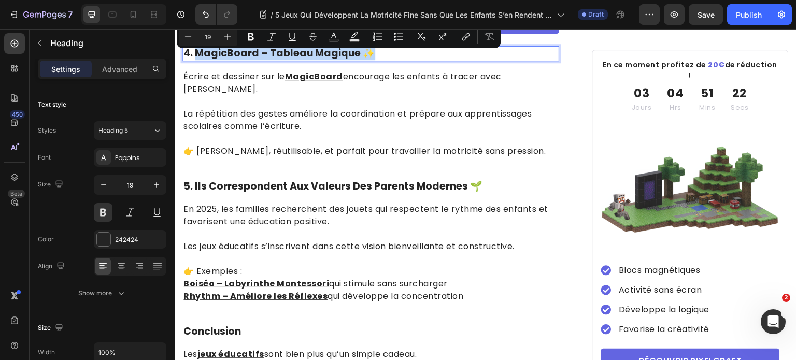
drag, startPoint x: 380, startPoint y: 60, endPoint x: 195, endPoint y: 67, distance: 185.1
click at [195, 61] on h2 "4. MagicBoard – Tableau Magique ✨" at bounding box center [370, 53] width 377 height 15
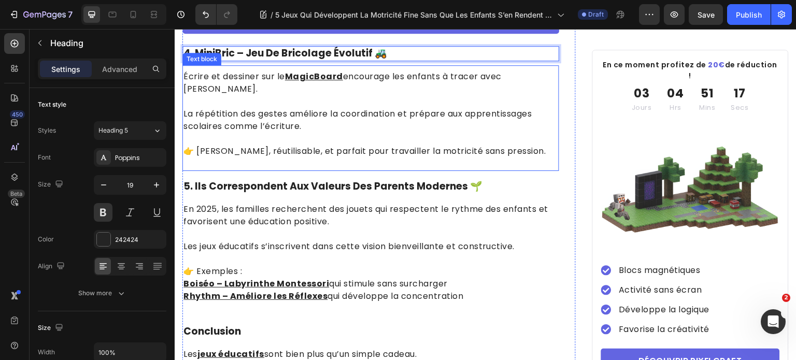
click at [345, 116] on p "La répétition des gestes améliore la coordination et prépare aux apprentissages…" at bounding box center [370, 113] width 375 height 37
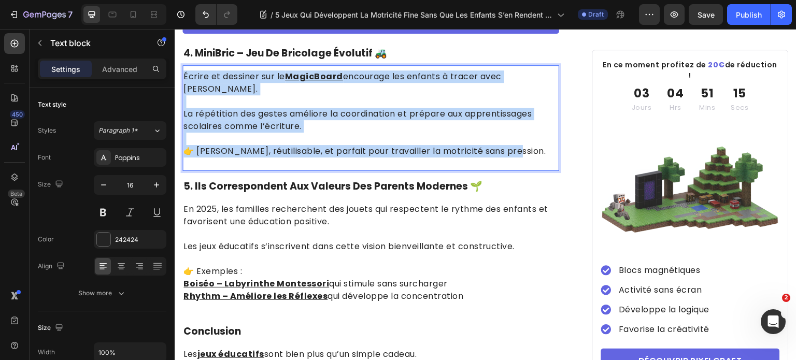
drag, startPoint x: 530, startPoint y: 145, endPoint x: 182, endPoint y: 72, distance: 355.8
click at [182, 72] on div "Écrire et dessiner sur le MagicBoard encourage les enfants à tracer avec soin. …" at bounding box center [370, 118] width 377 height 106
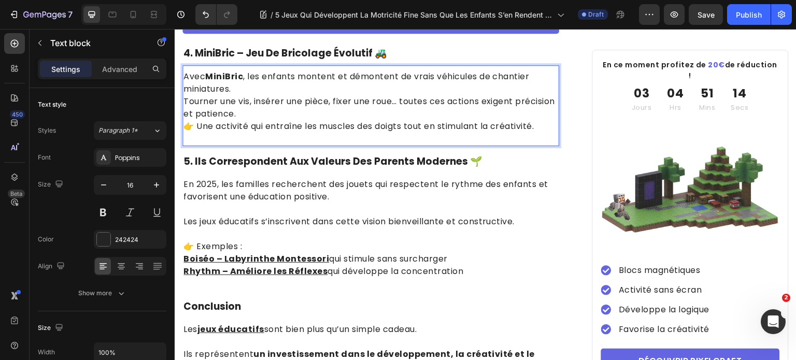
click at [402, 95] on p "Avec MiniBric , les enfants montent et démontent de vrais véhicules de chantier…" at bounding box center [370, 95] width 375 height 50
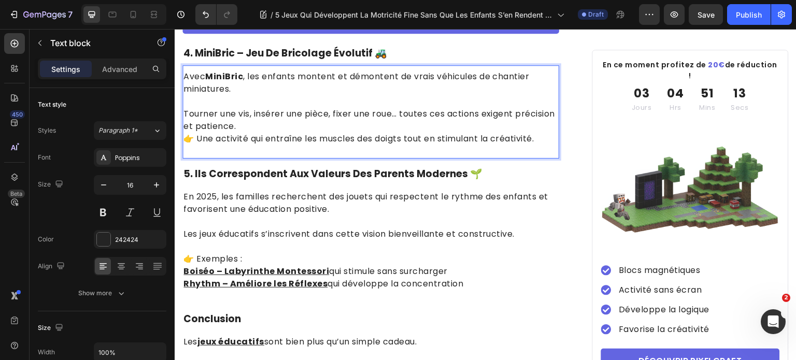
click at [400, 127] on p "⁠⁠⁠⁠⁠⁠⁠ [PERSON_NAME] une vis, insérer une pièce, fixer une roue… toutes ces ac…" at bounding box center [370, 113] width 375 height 37
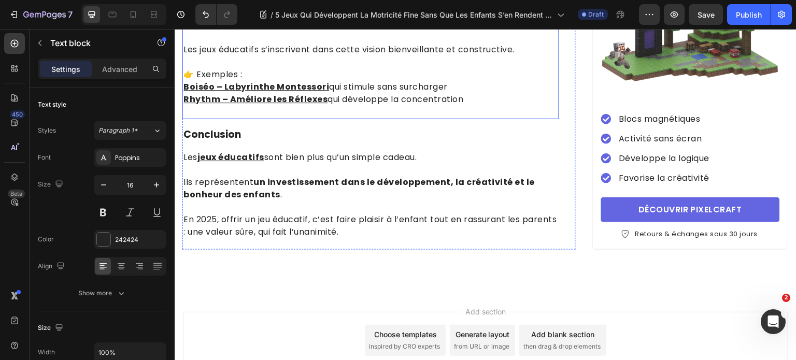
scroll to position [1295, 0]
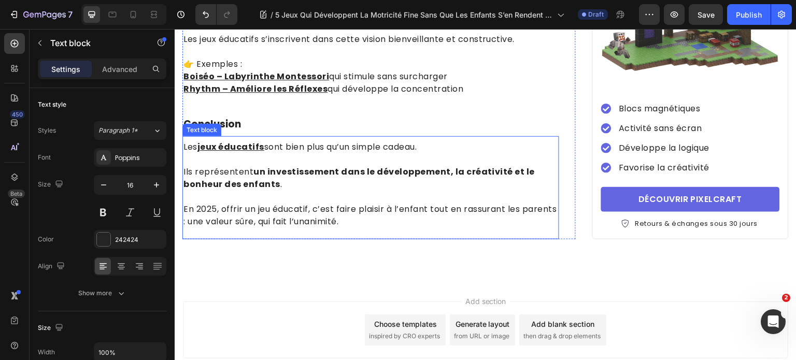
drag, startPoint x: 292, startPoint y: 145, endPoint x: 252, endPoint y: 158, distance: 42.3
click at [292, 145] on div "Les jeux éducatifs sont bien plus qu’un simple cadeau. Ils représentent un inve…" at bounding box center [370, 187] width 377 height 103
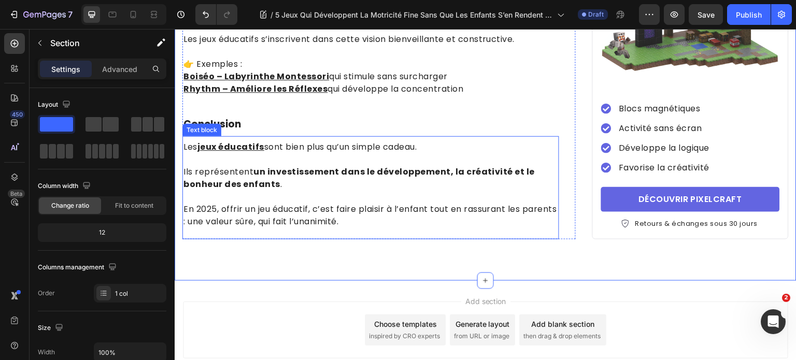
click at [288, 220] on p "En 2025, offrir un jeu éducatif, c’est faire plaisir à l’enfant tout en rassura…" at bounding box center [370, 215] width 375 height 25
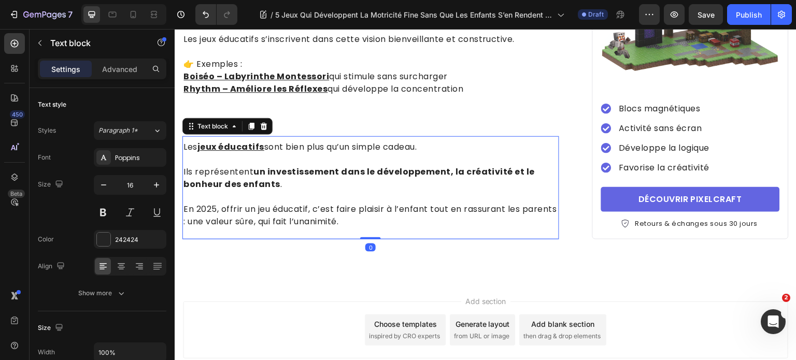
click at [403, 228] on p "En 2025, offrir un jeu éducatif, c’est faire plaisir à l’enfant tout en rassura…" at bounding box center [370, 215] width 375 height 25
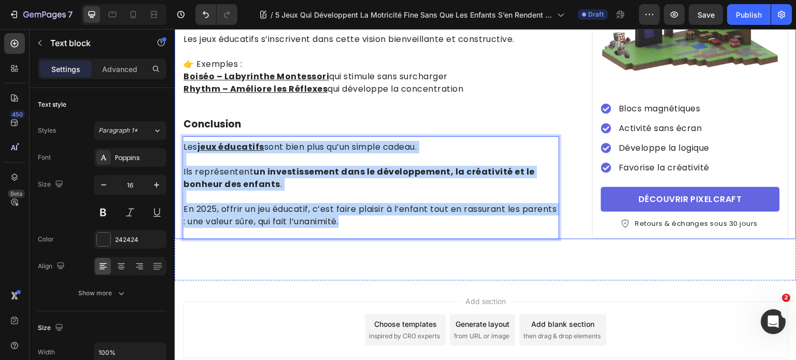
drag, startPoint x: 403, startPoint y: 234, endPoint x: 179, endPoint y: 148, distance: 240.5
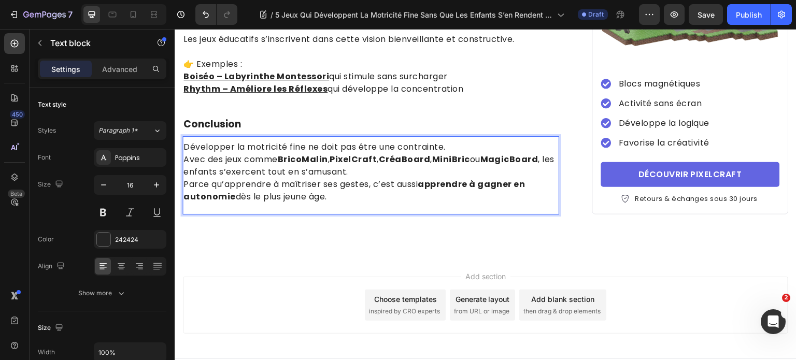
click at [489, 154] on p "Développer la motricité fine ne doit pas être une contrainte. Avec des jeux com…" at bounding box center [370, 159] width 375 height 37
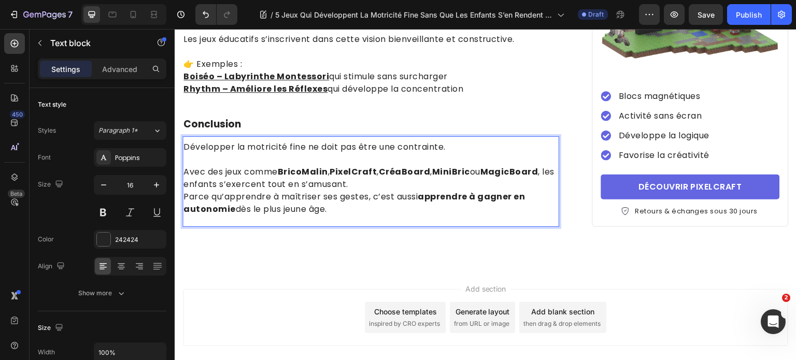
click at [415, 191] on p "⁠⁠⁠⁠⁠⁠⁠ Avec des jeux comme BricoMalin , PixelCraft , CréaBoard , MiniBric ou M…" at bounding box center [370, 171] width 375 height 37
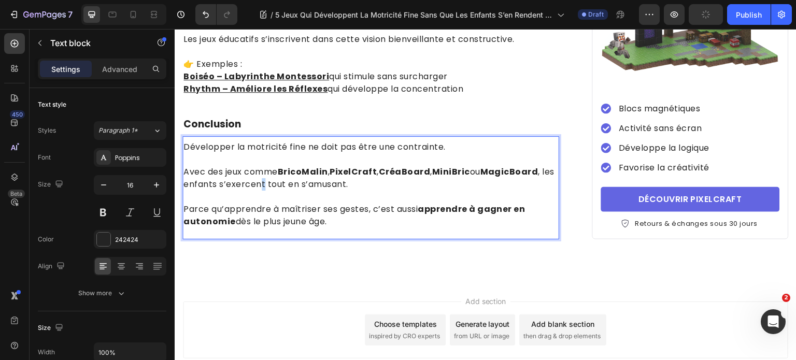
click at [277, 191] on p "Avec des jeux comme BricoMalin , PixelCraft , CréaBoard , MiniBric ou MagicBoar…" at bounding box center [370, 171] width 375 height 37
click at [282, 184] on p "Avec des jeux comme BricoMalin , PixelCraft , CréaBoard , MiniBric ou MagicBoar…" at bounding box center [370, 171] width 375 height 37
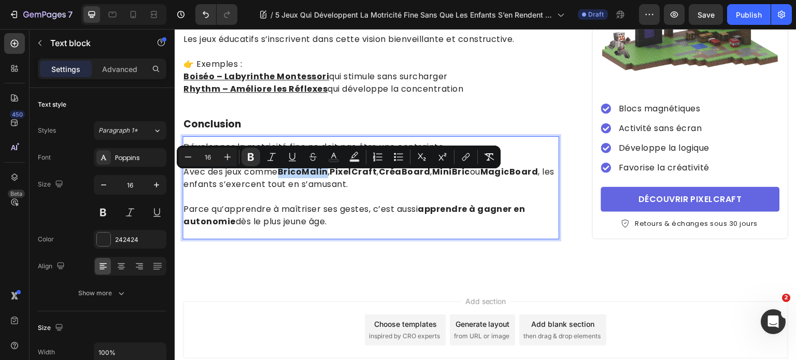
drag, startPoint x: 284, startPoint y: 180, endPoint x: 329, endPoint y: 181, distance: 44.6
click at [328, 178] on strong "BricoMalin" at bounding box center [303, 172] width 50 height 12
click at [462, 157] on icon "Editor contextual toolbar" at bounding box center [466, 157] width 10 height 10
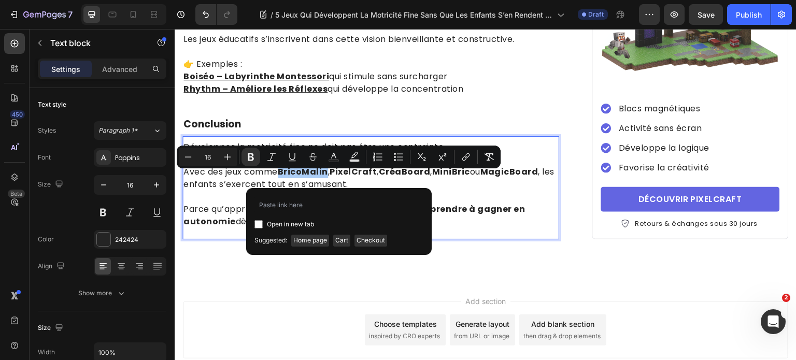
type input "[URL][DOMAIN_NAME]"
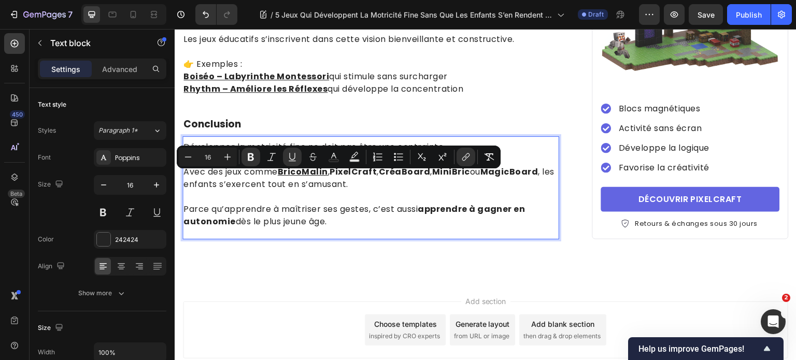
click at [376, 178] on strong "PixelCraft" at bounding box center [353, 172] width 47 height 12
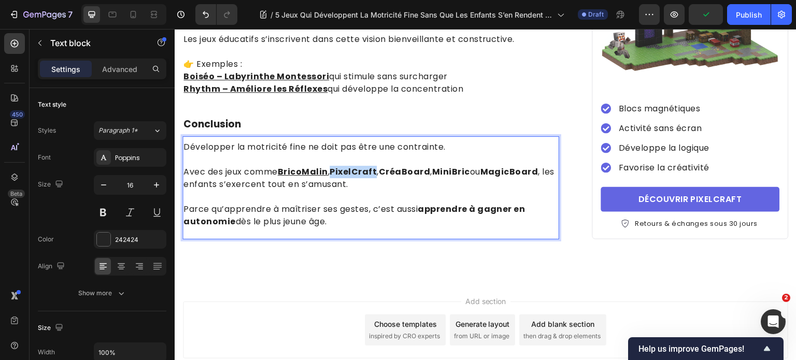
drag, startPoint x: 335, startPoint y: 179, endPoint x: 379, endPoint y: 179, distance: 43.5
click at [379, 179] on p "Avec des jeux comme BricoMalin , PixelCraft , CréaBoard , MiniBric ou MagicBoar…" at bounding box center [370, 171] width 375 height 37
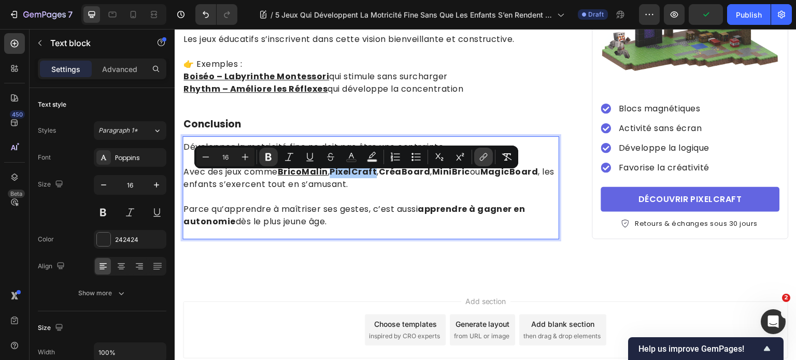
click at [477, 157] on button "link" at bounding box center [483, 157] width 19 height 19
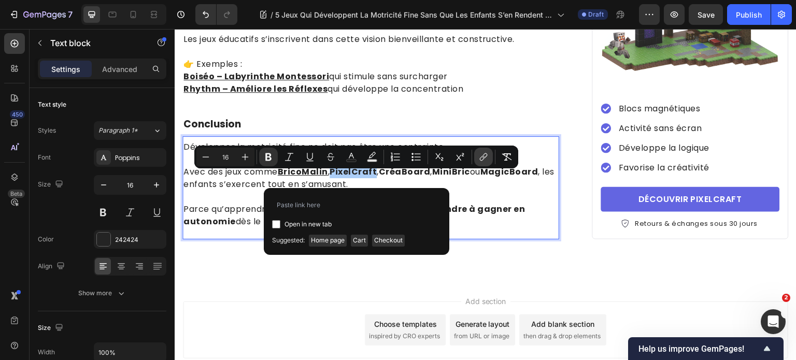
type input "[URL][DOMAIN_NAME]"
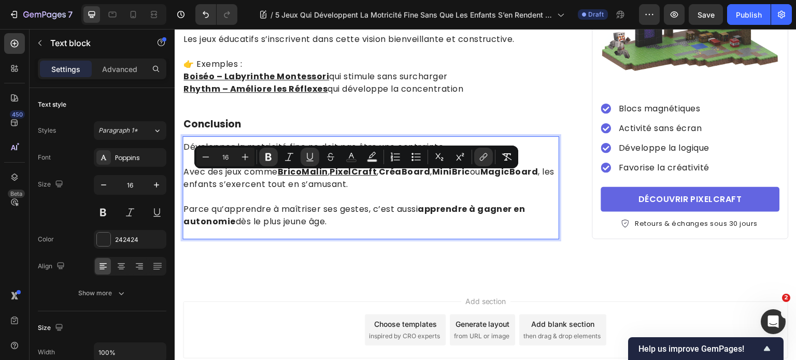
click at [433, 189] on p "Avec des jeux comme BricoMalin , PixelCraft , CréaBoard , MiniBric ou MagicBoar…" at bounding box center [370, 171] width 375 height 37
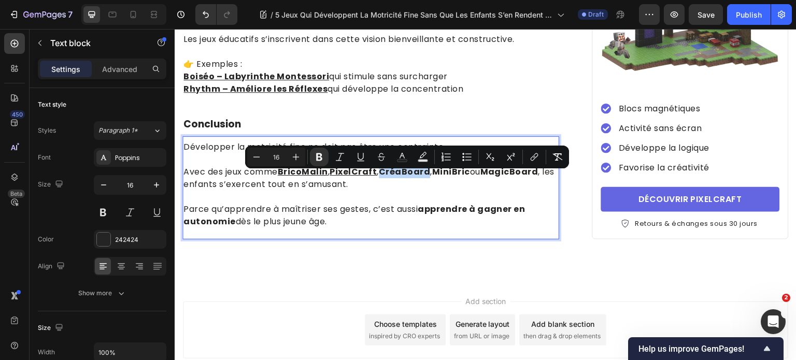
drag, startPoint x: 384, startPoint y: 179, endPoint x: 432, endPoint y: 182, distance: 47.8
click at [432, 182] on p "Avec des jeux comme BricoMalin , PixelCraft , CréaBoard , MiniBric ou MagicBoar…" at bounding box center [370, 171] width 375 height 37
click at [534, 161] on icon "Editor contextual toolbar" at bounding box center [534, 157] width 10 height 10
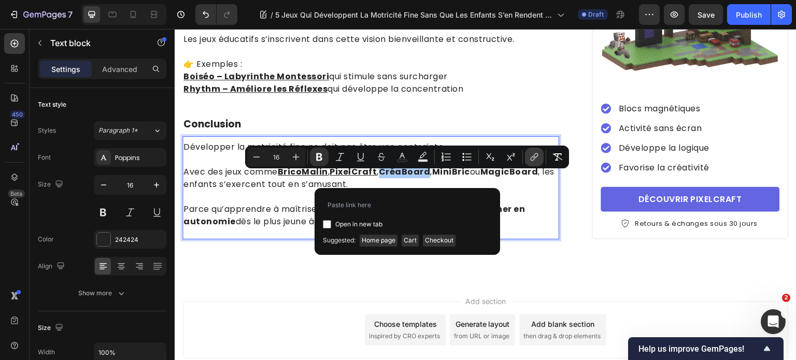
type input "[URL][DOMAIN_NAME]"
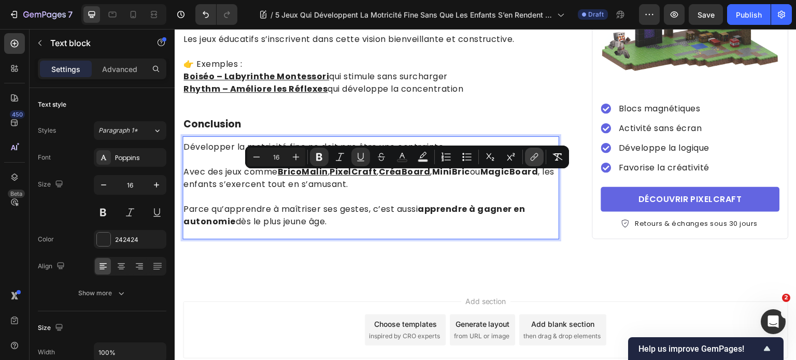
click at [537, 152] on icon "Editor contextual toolbar" at bounding box center [534, 157] width 10 height 10
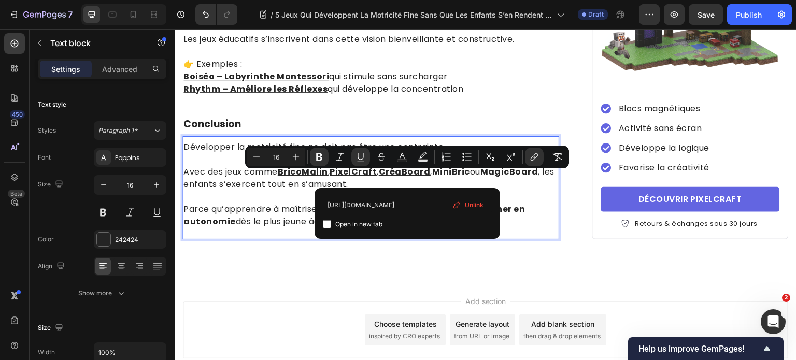
click at [457, 177] on strong "MiniBric" at bounding box center [451, 172] width 38 height 12
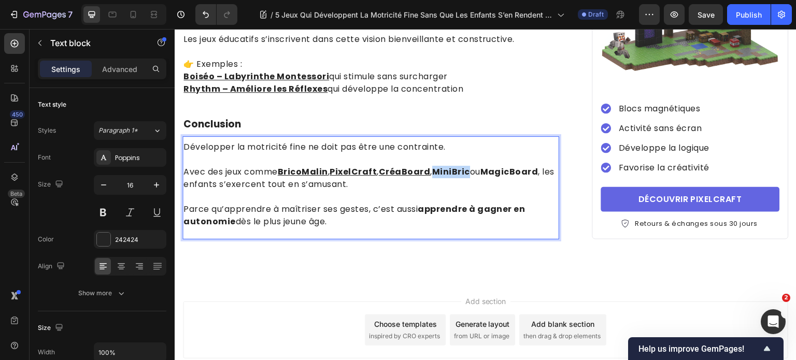
drag, startPoint x: 436, startPoint y: 179, endPoint x: 471, endPoint y: 179, distance: 34.2
click at [470, 178] on strong "MiniBric" at bounding box center [451, 172] width 38 height 12
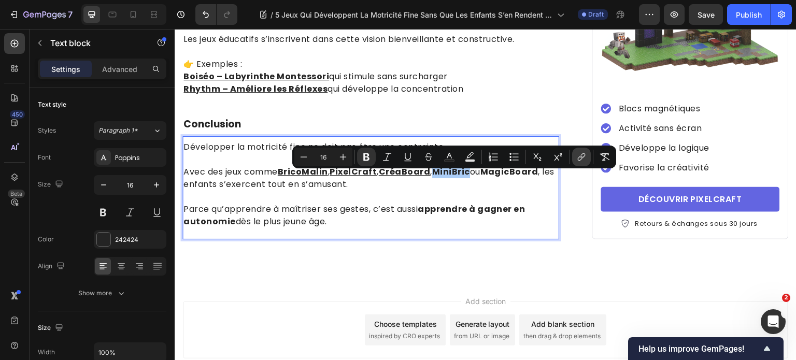
click at [577, 157] on icon "Editor contextual toolbar" at bounding box center [581, 157] width 10 height 10
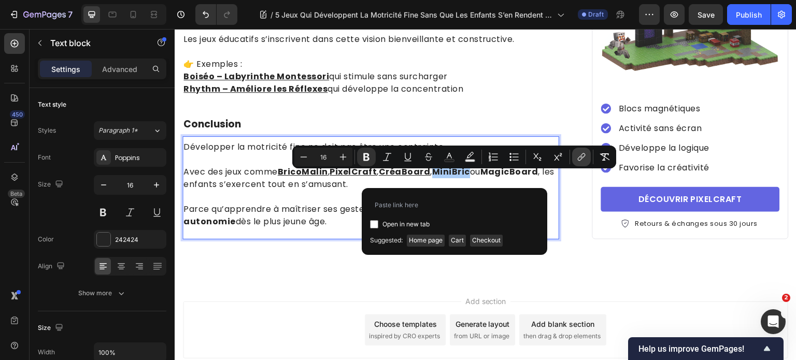
type input "[URL][DOMAIN_NAME]"
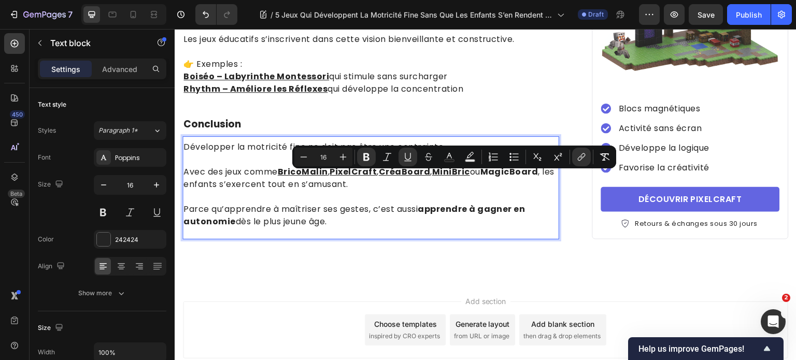
click at [499, 178] on strong "MagicBoard" at bounding box center [509, 172] width 58 height 12
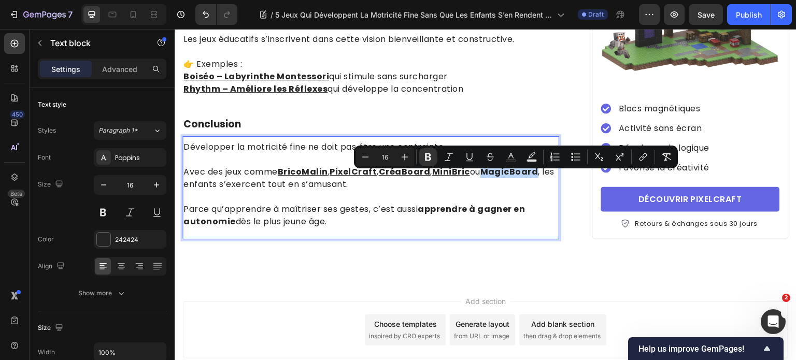
drag, startPoint x: 492, startPoint y: 179, endPoint x: 543, endPoint y: 180, distance: 50.8
click at [538, 178] on strong "MagicBoard" at bounding box center [509, 172] width 58 height 12
click at [649, 154] on button "link" at bounding box center [643, 157] width 19 height 19
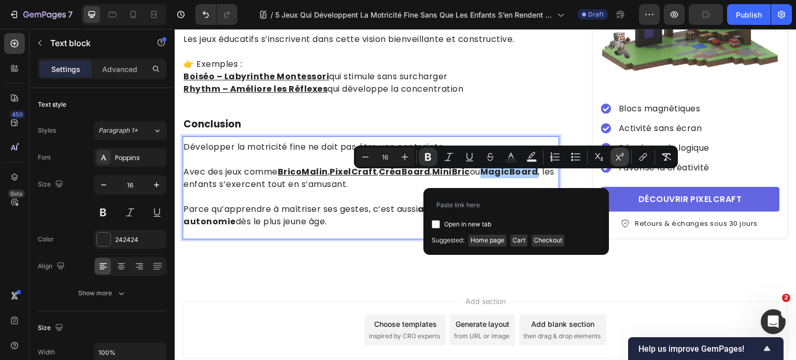
type input "[URL][DOMAIN_NAME]"
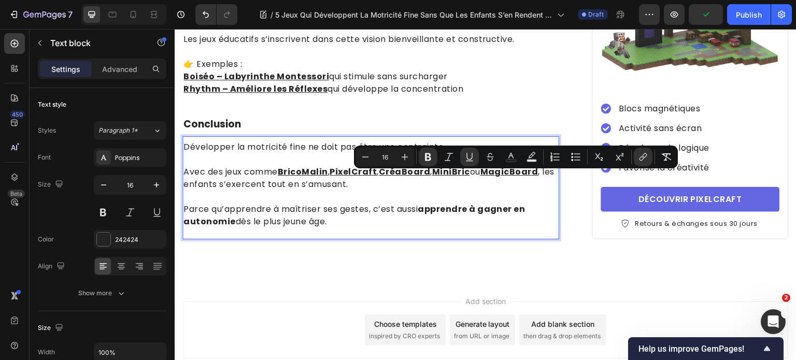
click at [265, 191] on p "Avec des jeux comme BricoMalin , PixelCraft , CréaBoard , MiniBric ou MagicBoar…" at bounding box center [370, 171] width 375 height 37
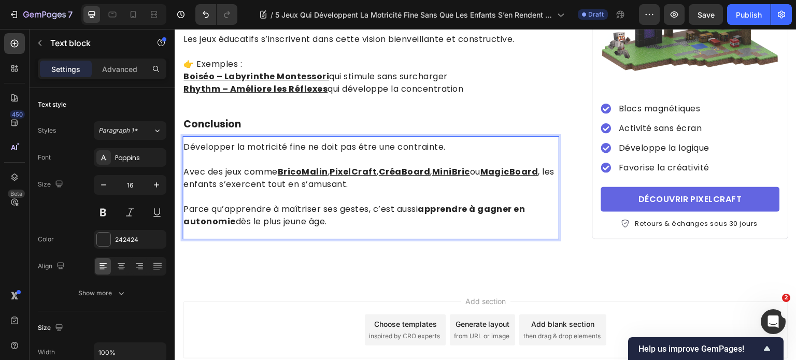
click at [452, 228] on p "Parce qu’apprendre à maîtriser ses gestes, c’est aussi apprendre à gagner en au…" at bounding box center [370, 215] width 375 height 25
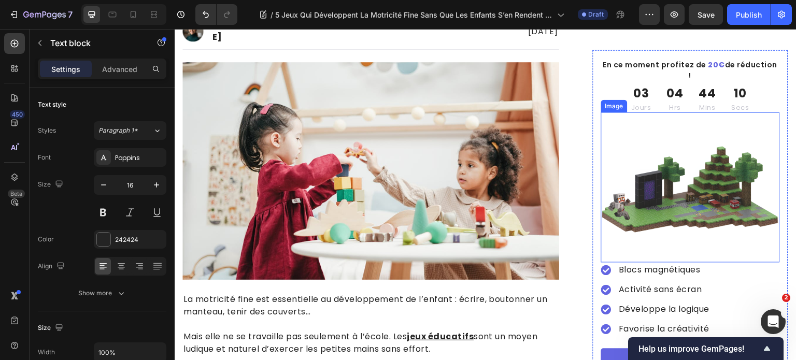
scroll to position [0, 0]
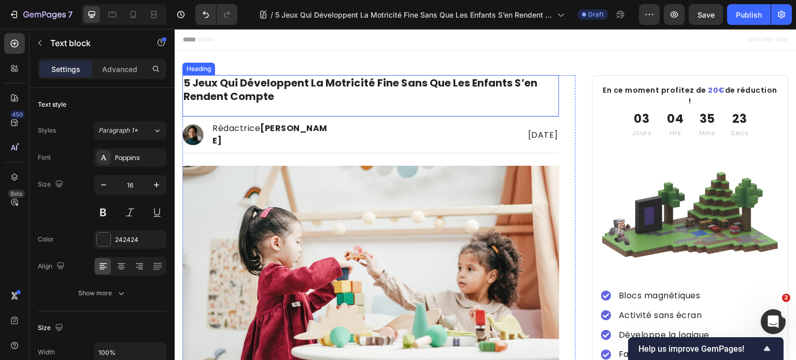
click at [267, 96] on p "5 Jeux Qui Développent La Motricité Fine Sans Que Les Enfants S’en Rendent Comp…" at bounding box center [370, 89] width 375 height 27
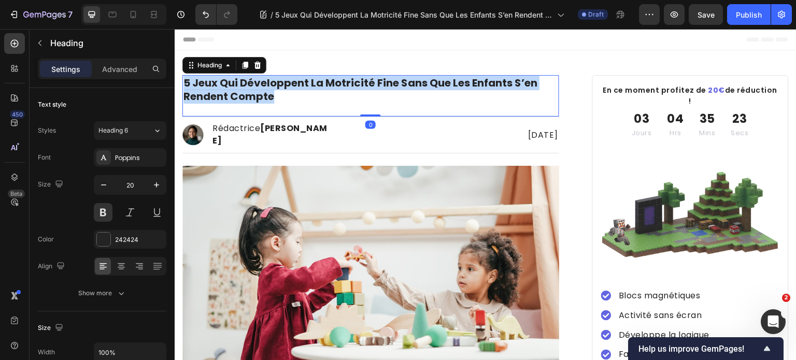
click at [267, 96] on p "5 Jeux Qui Développent La Motricité Fine Sans Que Les Enfants S’en Rendent Comp…" at bounding box center [370, 89] width 375 height 27
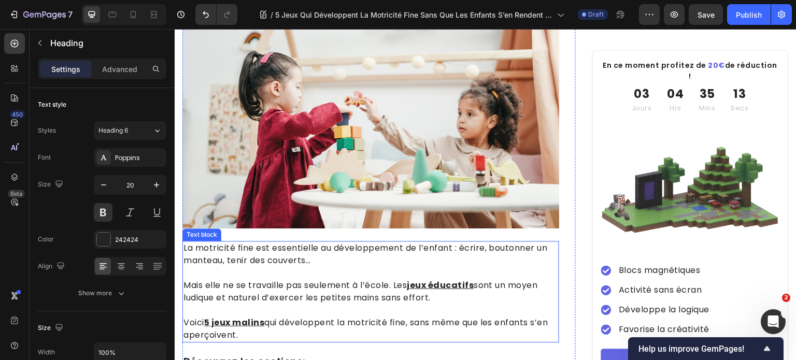
scroll to position [155, 0]
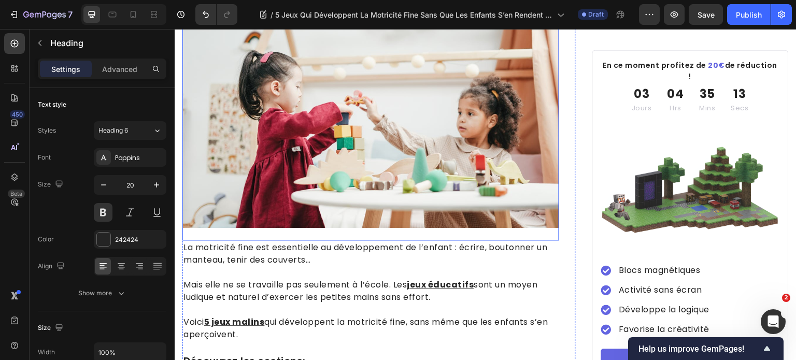
click at [303, 182] on img at bounding box center [370, 119] width 377 height 218
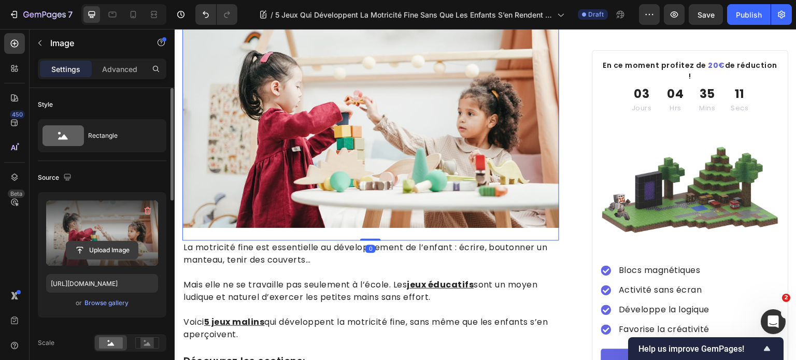
click at [103, 245] on input "file" at bounding box center [102, 250] width 72 height 18
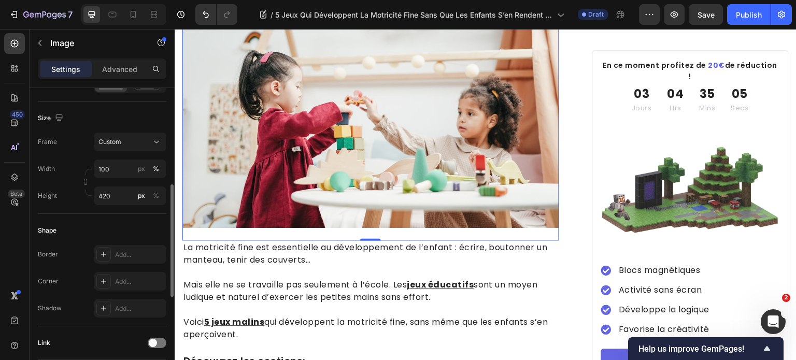
scroll to position [363, 0]
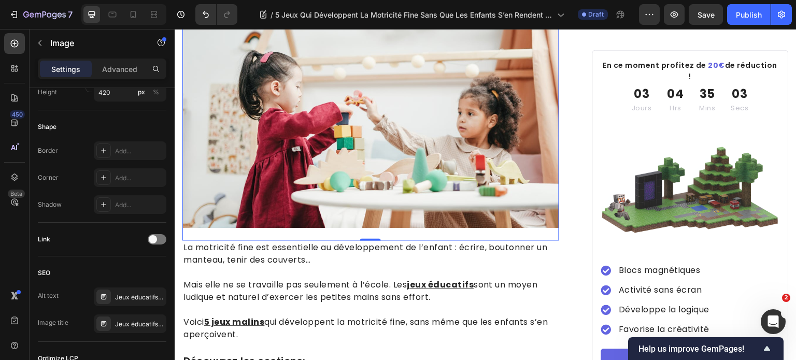
type input "[URL][DOMAIN_NAME]"
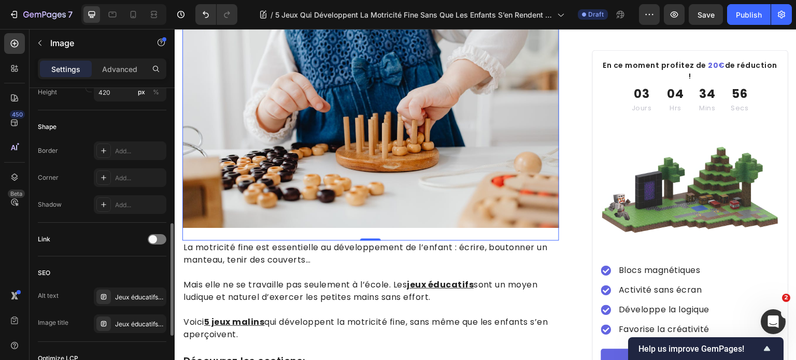
scroll to position [415, 0]
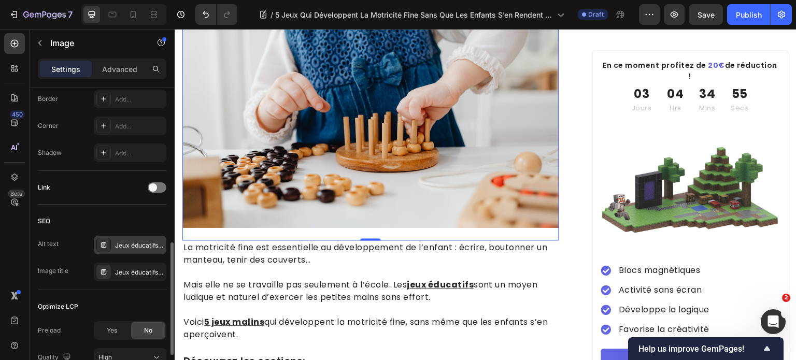
click at [149, 247] on div "Jeux éducatifs 2025, cadeau enfants, jouets pédagogiques" at bounding box center [139, 245] width 49 height 9
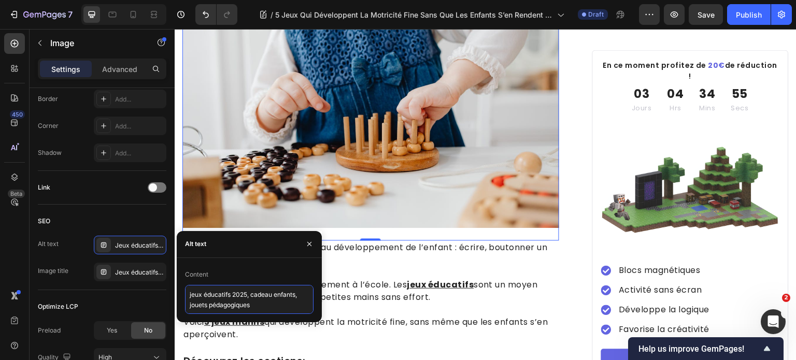
click at [223, 302] on textarea "jeux éducatifs 2025, cadeau enfants, jouets pédagogiques" at bounding box center [249, 299] width 129 height 29
click at [222, 302] on textarea "jeux éducatifs 2025, cadeau enfants, jouets pédagogiques" at bounding box center [249, 299] width 129 height 29
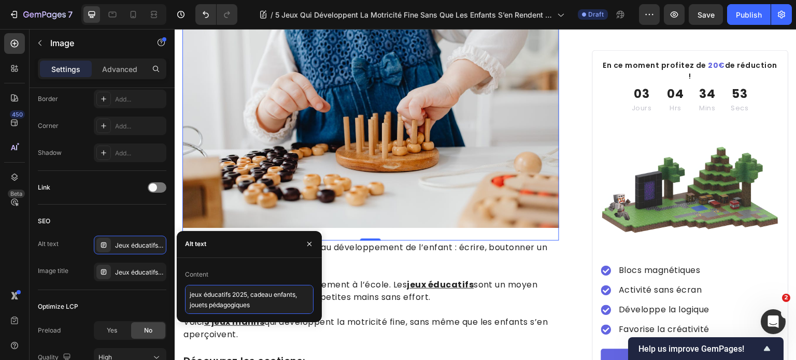
click at [226, 302] on textarea "jeux éducatifs 2025, cadeau enfants, jouets pédagogiques" at bounding box center [249, 299] width 129 height 29
paste textarea "motricité fine enfants, jeux éducatifs motricité, développement enfant"
type textarea "motricité fine enfants, jeux éducatifs motricité, développement enfant"
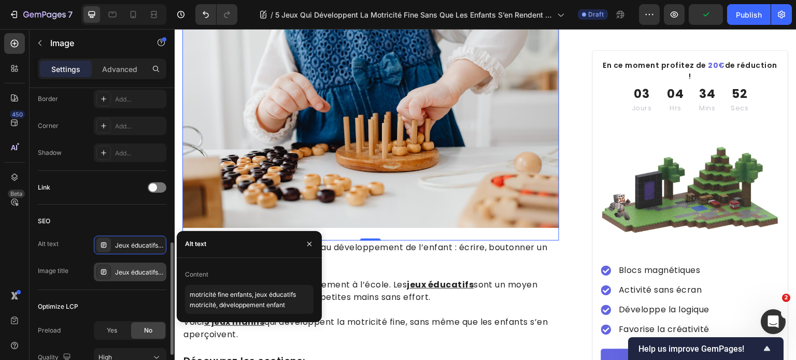
click at [118, 273] on div "Jeux éducatifs 2025, cadeau enfants, jouets pédagogiques" at bounding box center [139, 272] width 49 height 9
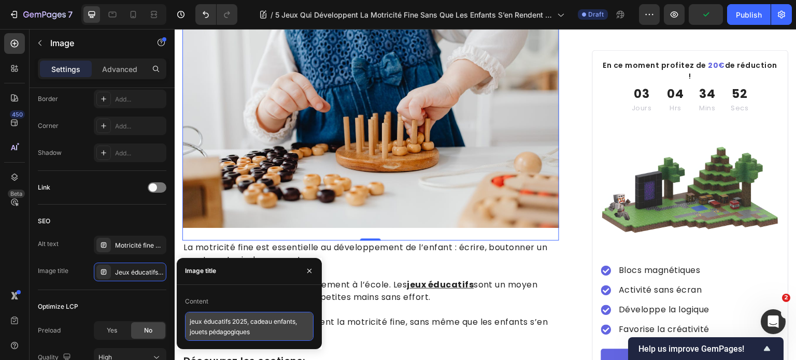
click at [231, 322] on textarea "jeux éducatifs 2025, cadeau enfants, jouets pédagogiques" at bounding box center [249, 326] width 129 height 29
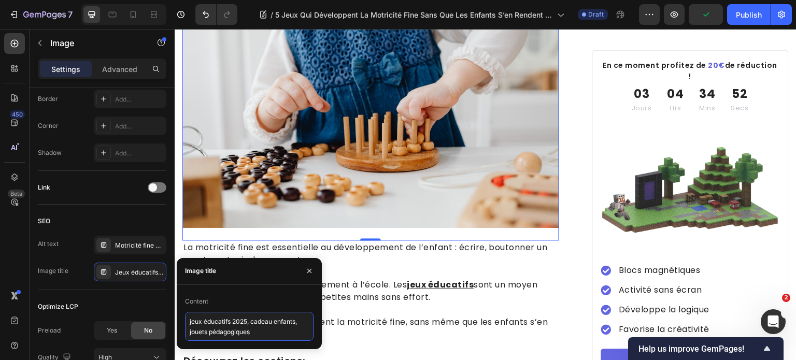
click at [231, 322] on textarea "jeux éducatifs 2025, cadeau enfants, jouets pédagogiques" at bounding box center [249, 326] width 129 height 29
paste textarea "motricité fine enfants, jeux éducatifs motricité, développement enfant"
type textarea "motricité fine enfants, jeux éducatifs motricité, développement enfant"
click at [750, 17] on div "Publish" at bounding box center [749, 14] width 26 height 11
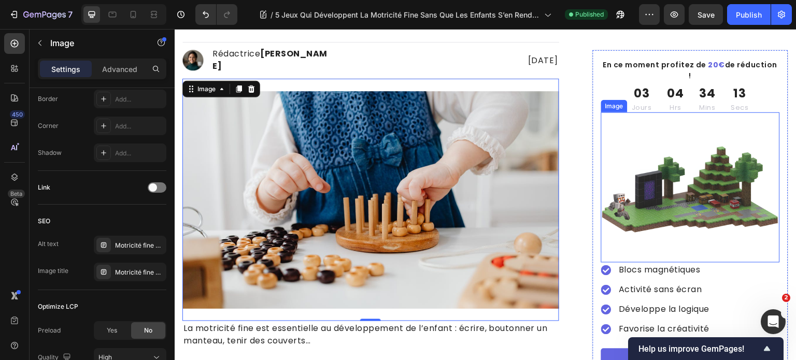
scroll to position [0, 0]
